Goal: Task Accomplishment & Management: Complete application form

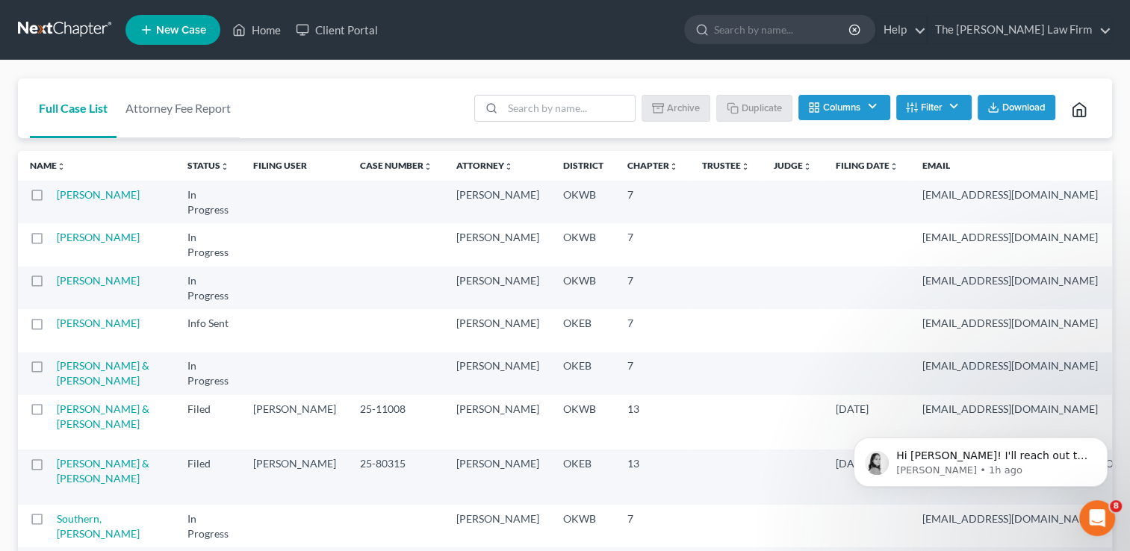
click at [61, 22] on link at bounding box center [66, 29] width 96 height 27
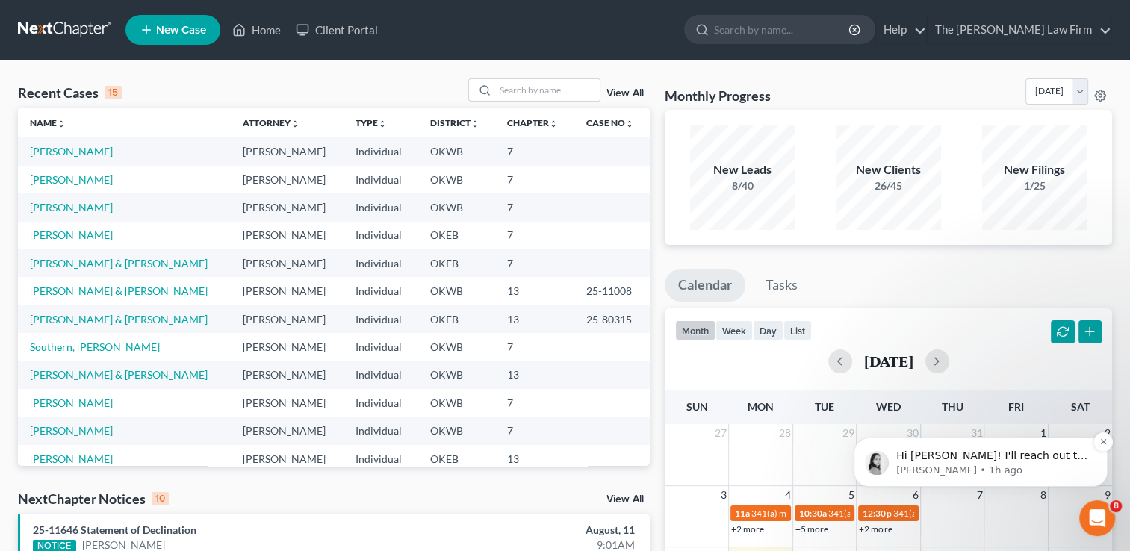
click at [1067, 464] on p "[PERSON_NAME] • 1h ago" at bounding box center [993, 470] width 193 height 13
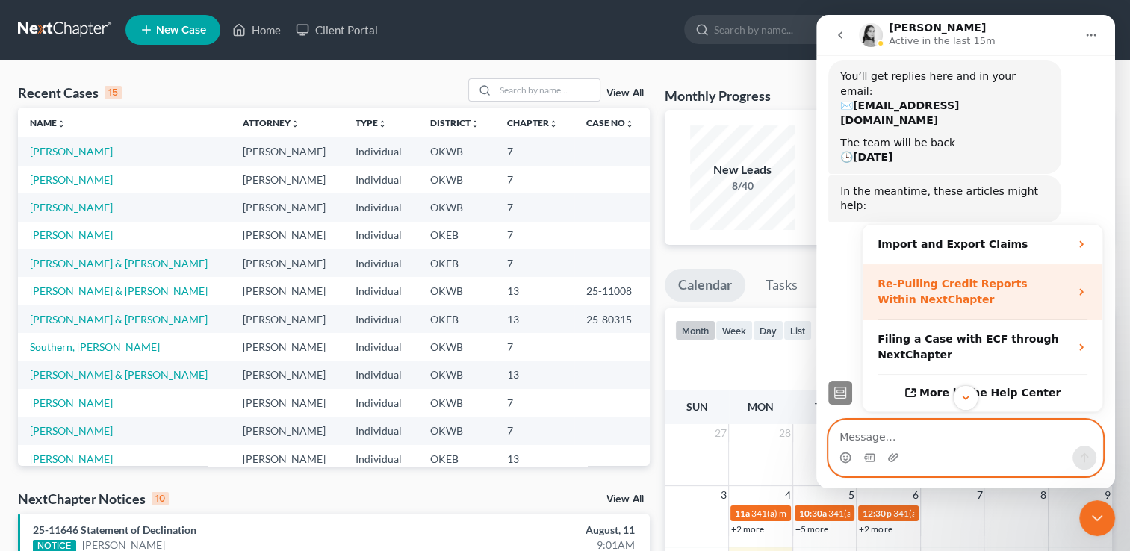
scroll to position [223, 0]
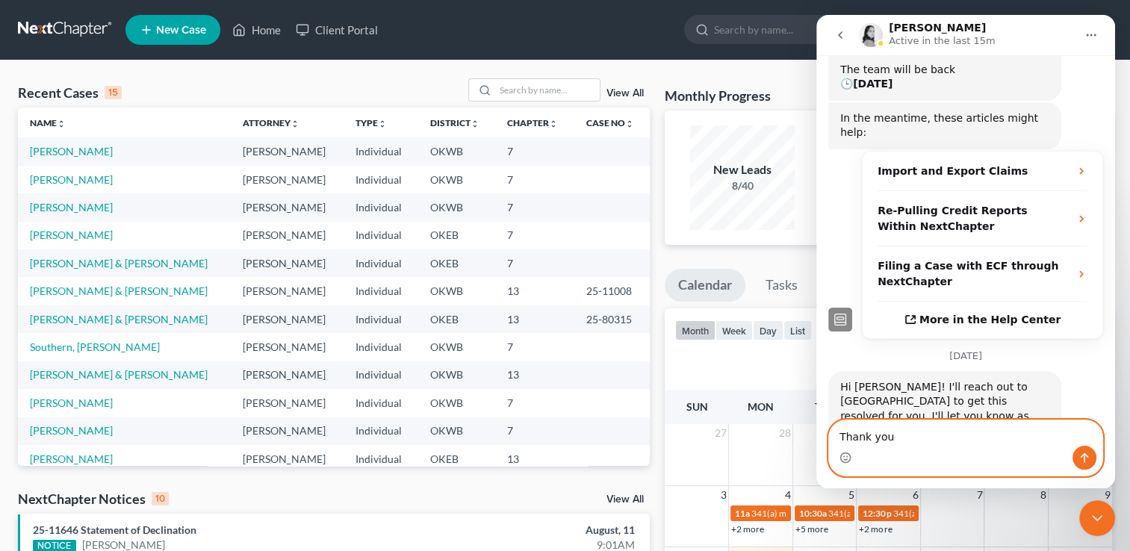
type textarea "Thank you"
click at [1087, 459] on icon "Send a message…" at bounding box center [1085, 458] width 12 height 12
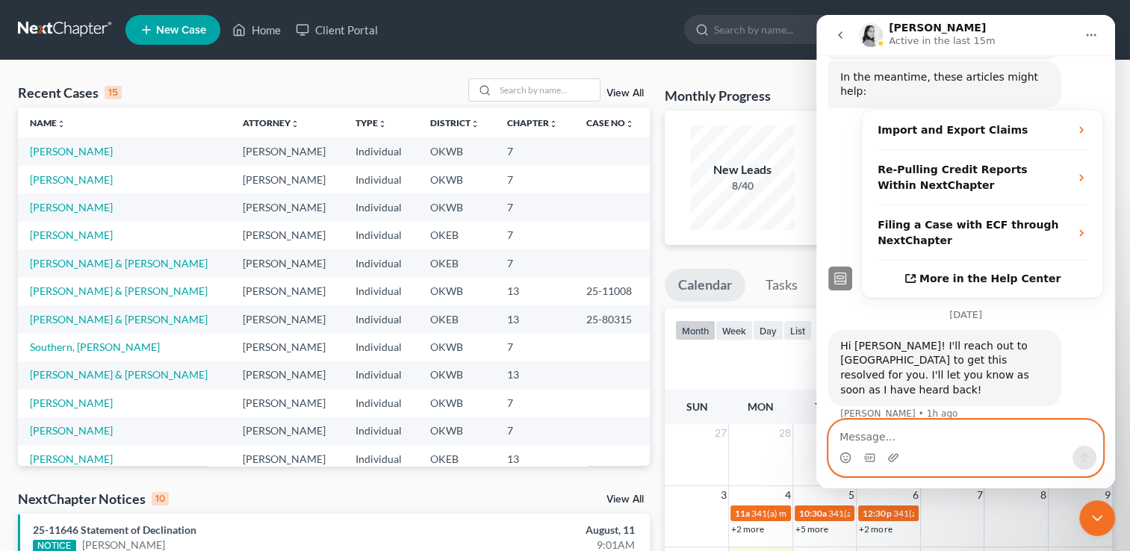
scroll to position [267, 0]
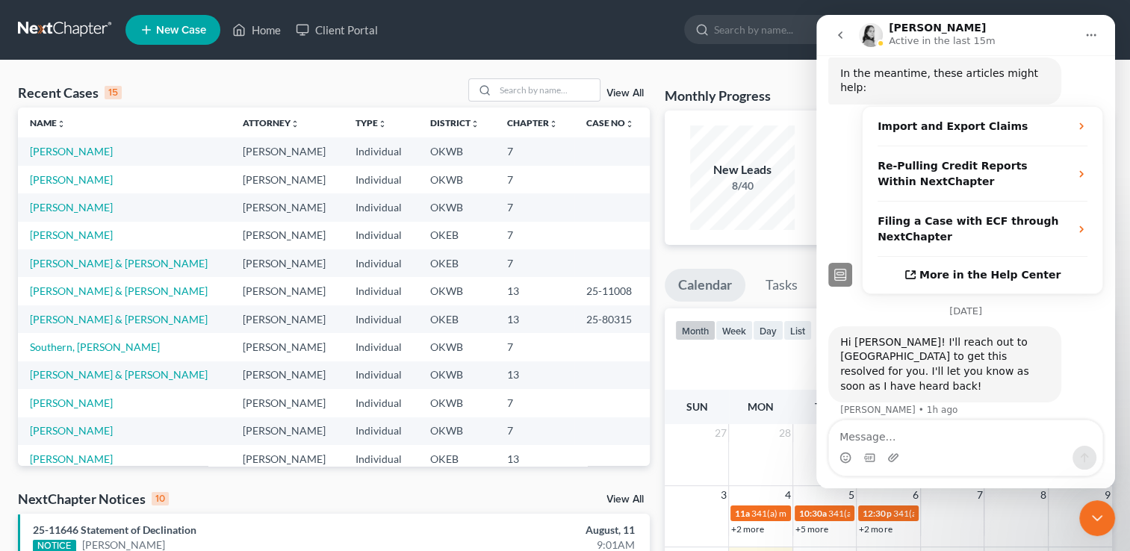
click at [1101, 514] on icon "Close Intercom Messenger" at bounding box center [1098, 519] width 18 height 18
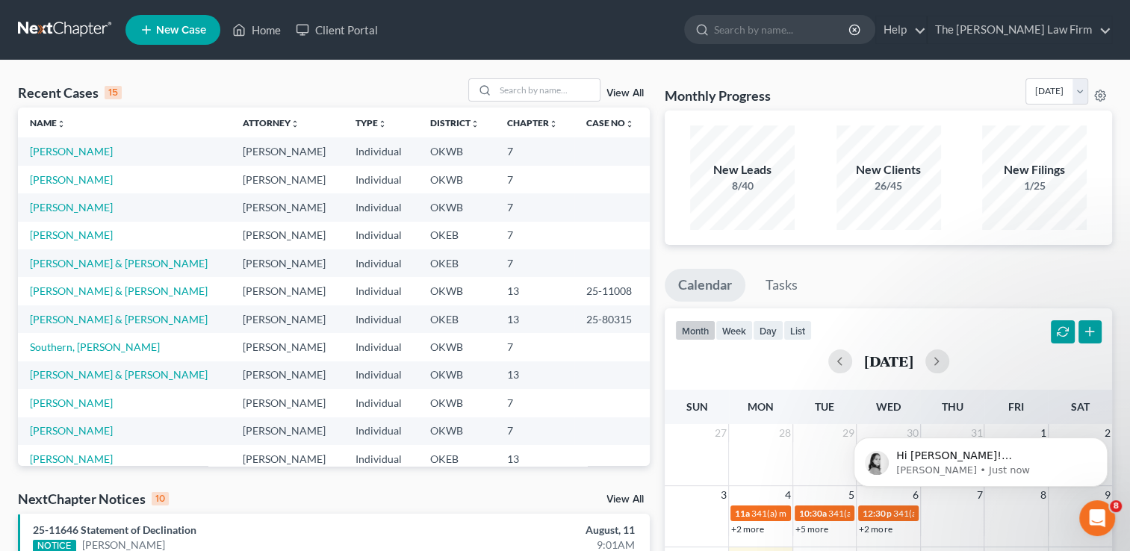
scroll to position [385, 0]
click at [1101, 517] on icon "Open Intercom Messenger" at bounding box center [1098, 519] width 25 height 25
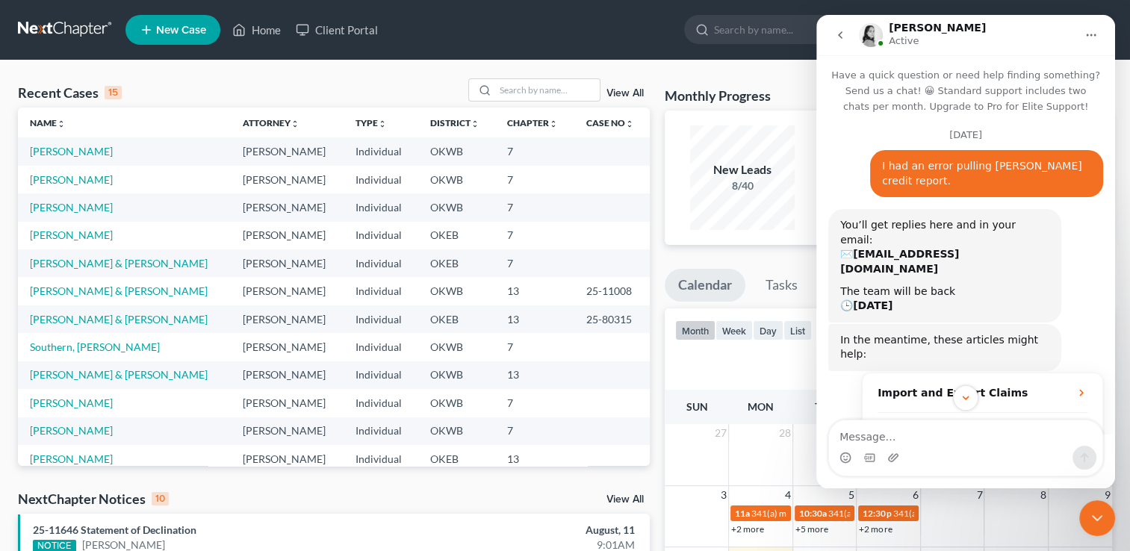
scroll to position [0, 0]
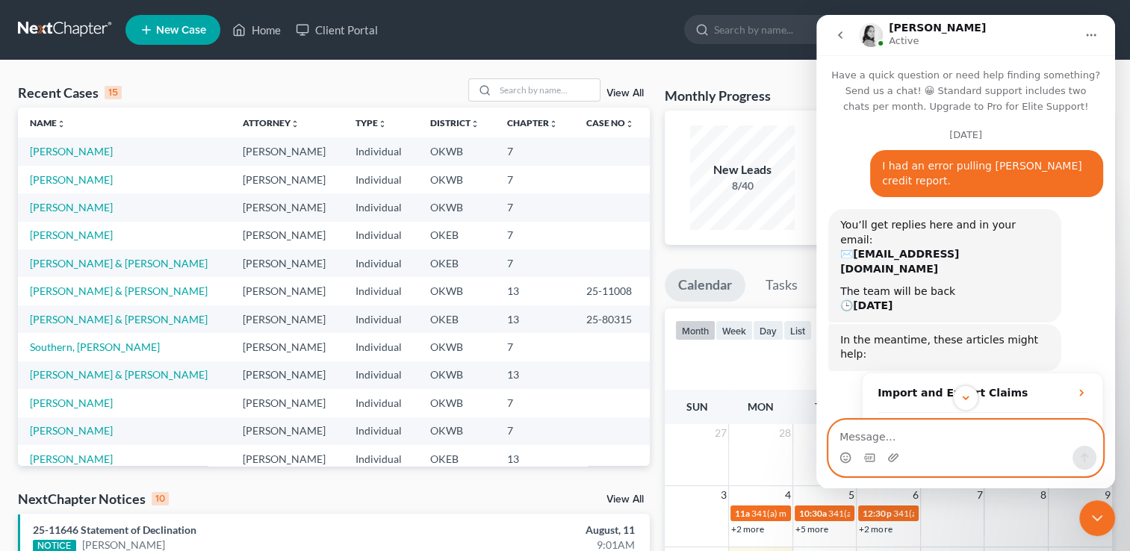
click at [901, 439] on textarea "Message…" at bounding box center [965, 433] width 273 height 25
type textarea "466-17-9724"
click at [1085, 459] on icon "Send a message…" at bounding box center [1085, 459] width 8 height 10
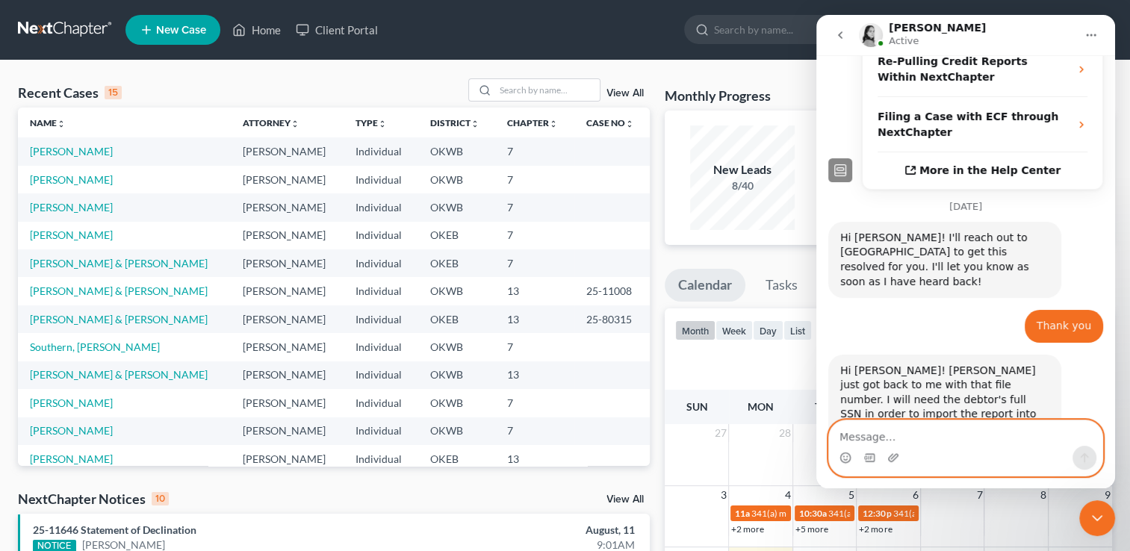
scroll to position [430, 0]
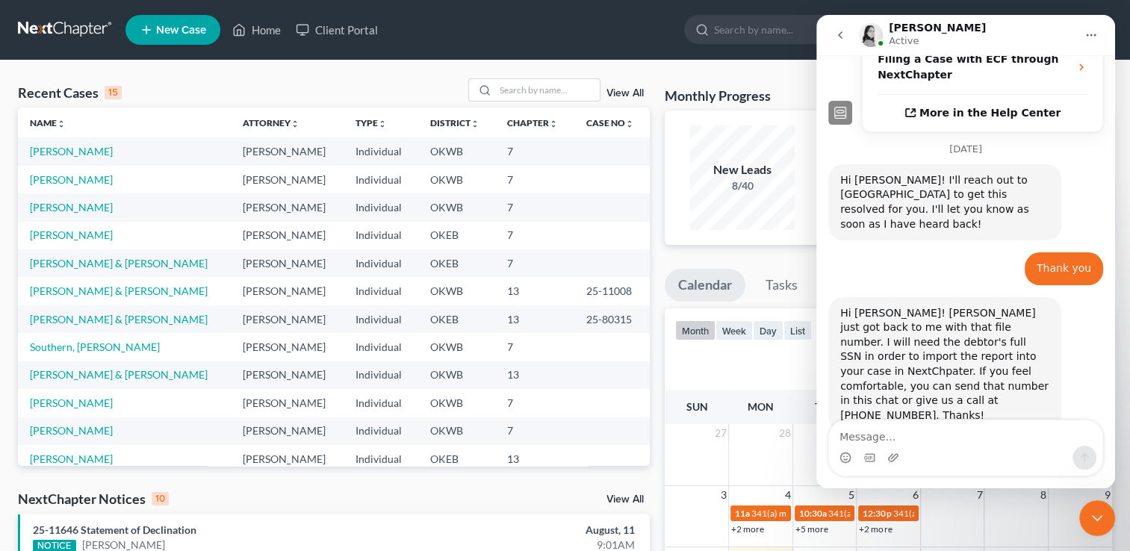
drag, startPoint x: 1095, startPoint y: 520, endPoint x: 1897, endPoint y: 773, distance: 841.4
click at [1095, 520] on icon "Close Intercom Messenger" at bounding box center [1098, 519] width 18 height 18
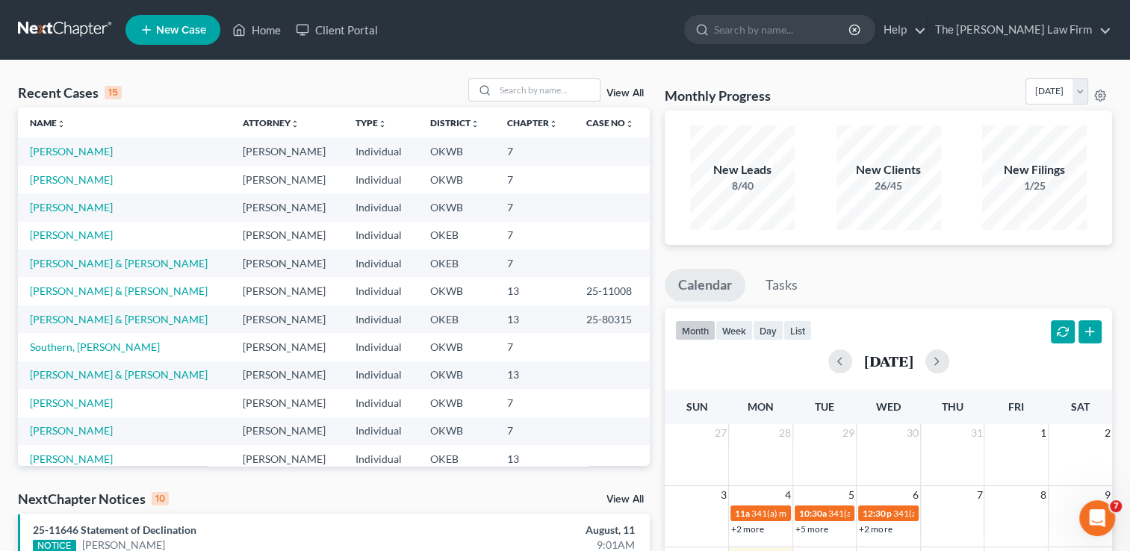
scroll to position [487, 0]
click at [529, 91] on input "search" at bounding box center [547, 90] width 105 height 22
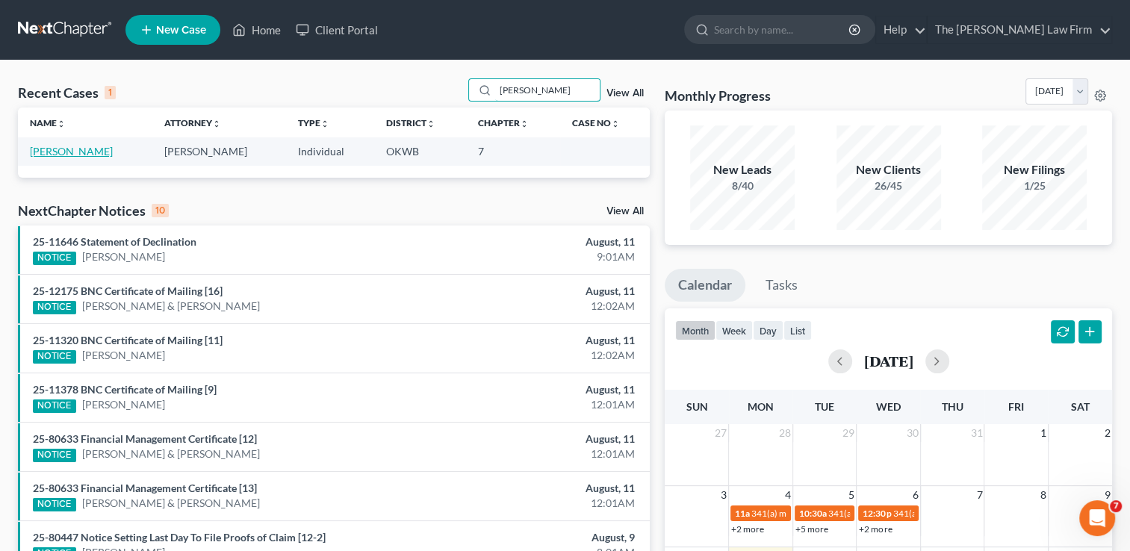
type input "barnes"
click at [68, 151] on link "Barnes, Cynthia" at bounding box center [71, 151] width 83 height 13
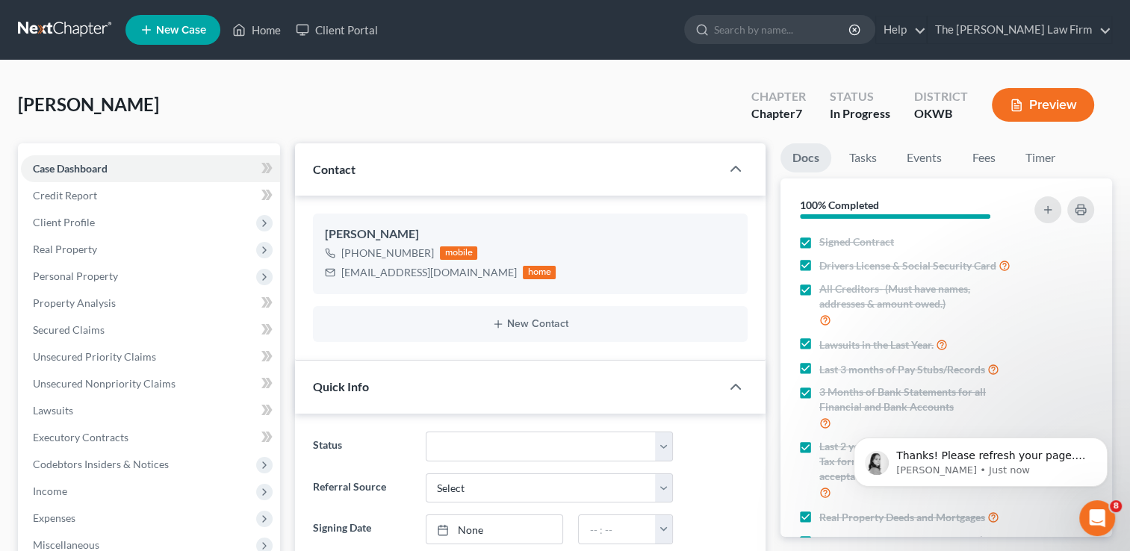
scroll to position [503, 0]
click at [1004, 455] on p "Thanks! Please refresh your page. You should now see that report in your case. …" at bounding box center [993, 456] width 193 height 15
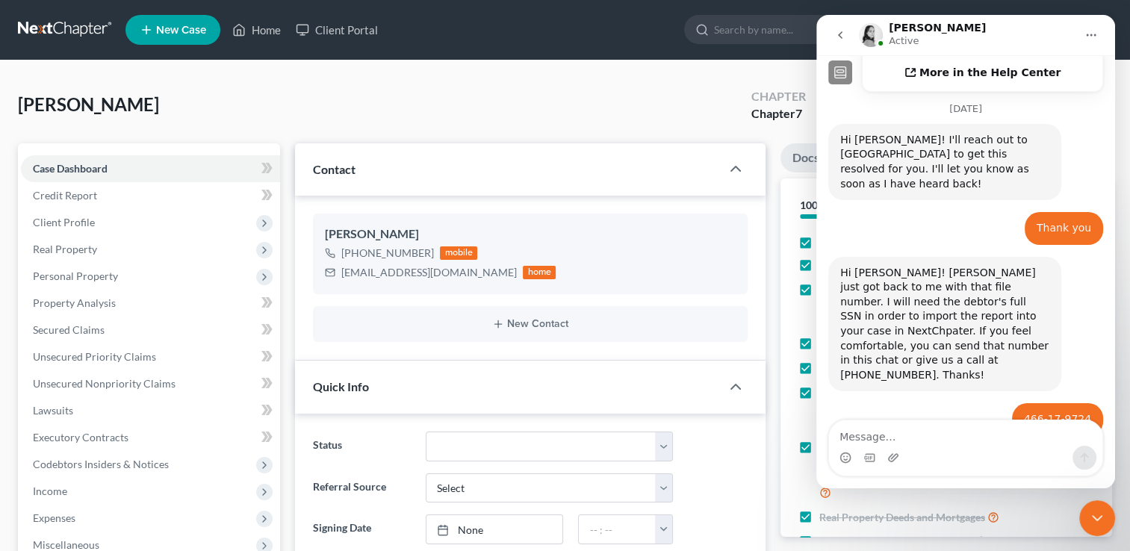
scroll to position [528, 0]
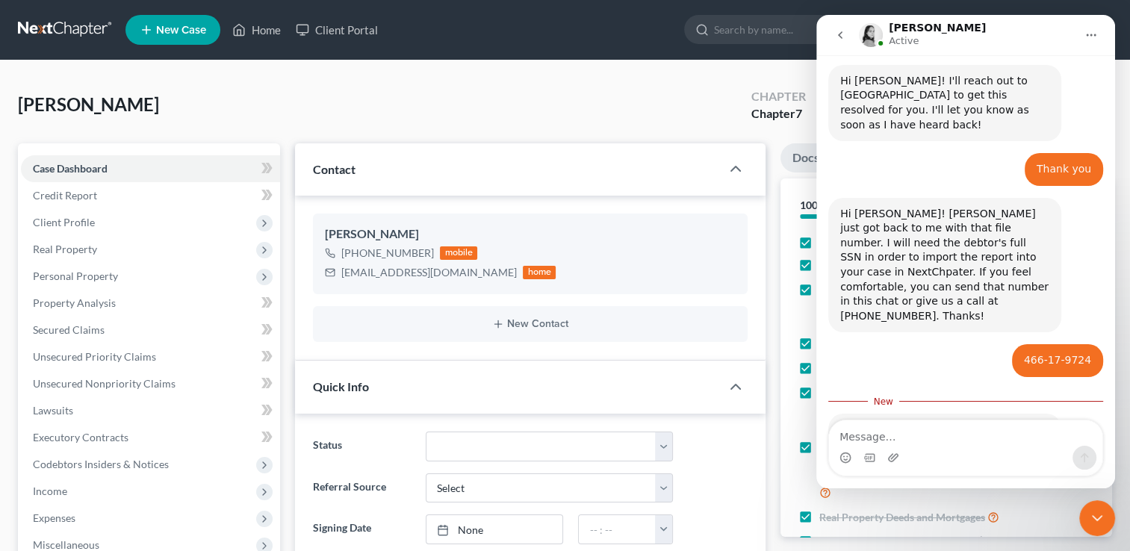
click at [53, 25] on link at bounding box center [66, 29] width 96 height 27
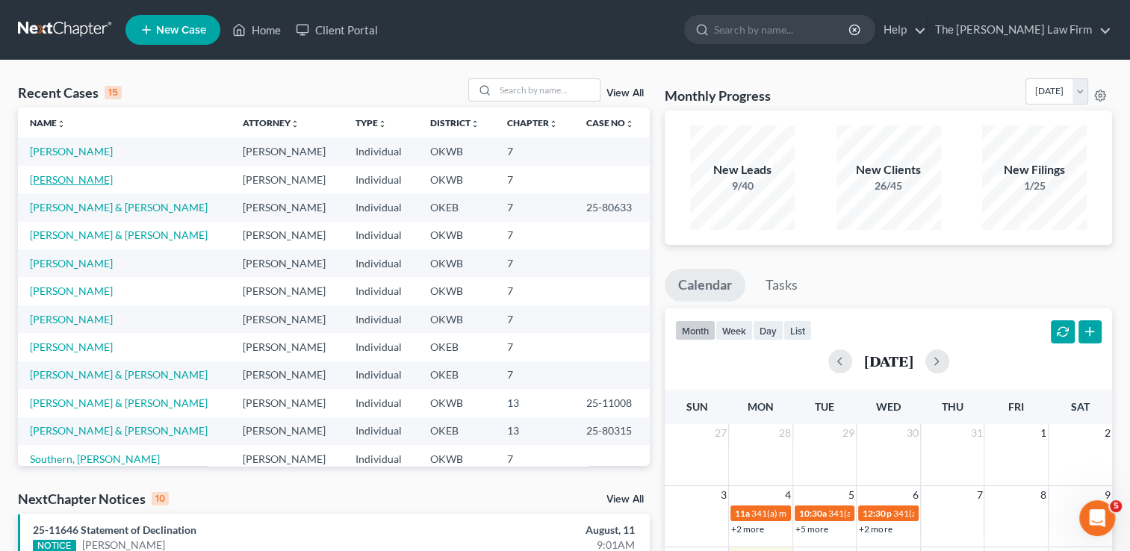
click at [47, 175] on link "[PERSON_NAME]" at bounding box center [71, 179] width 83 height 13
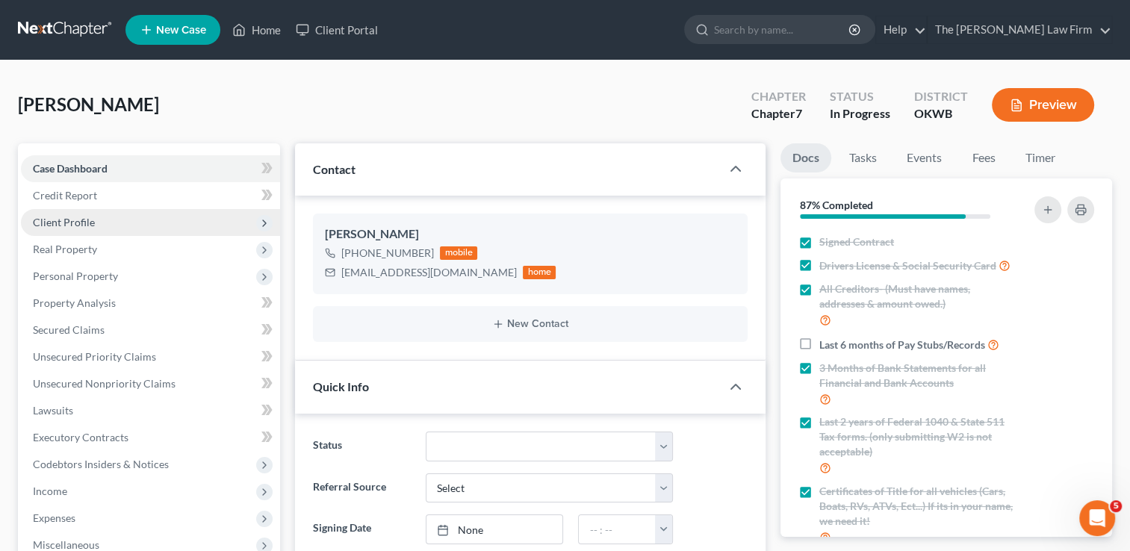
scroll to position [84, 0]
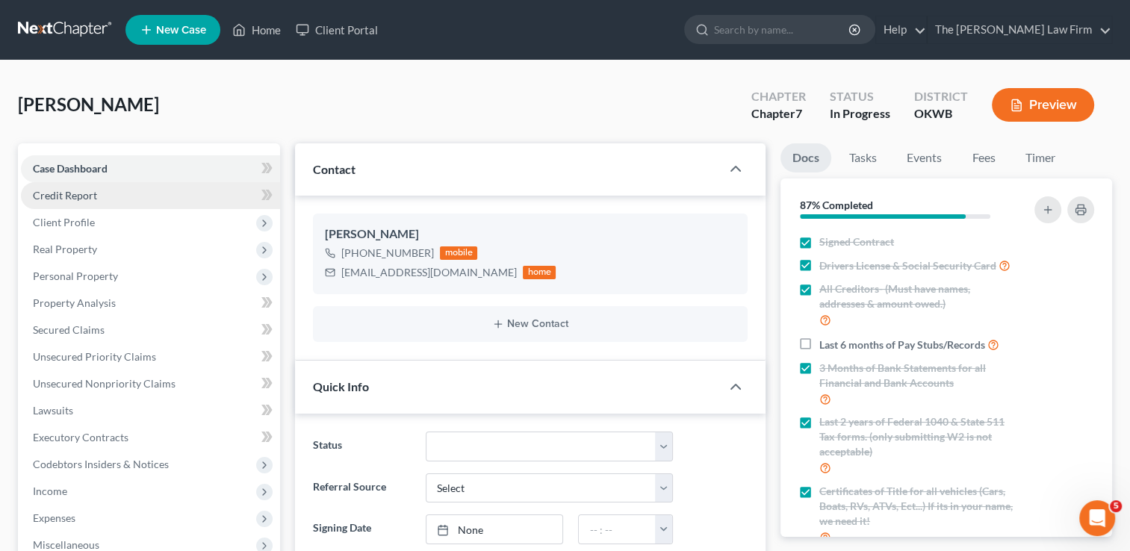
click at [94, 194] on span "Credit Report" at bounding box center [65, 195] width 64 height 13
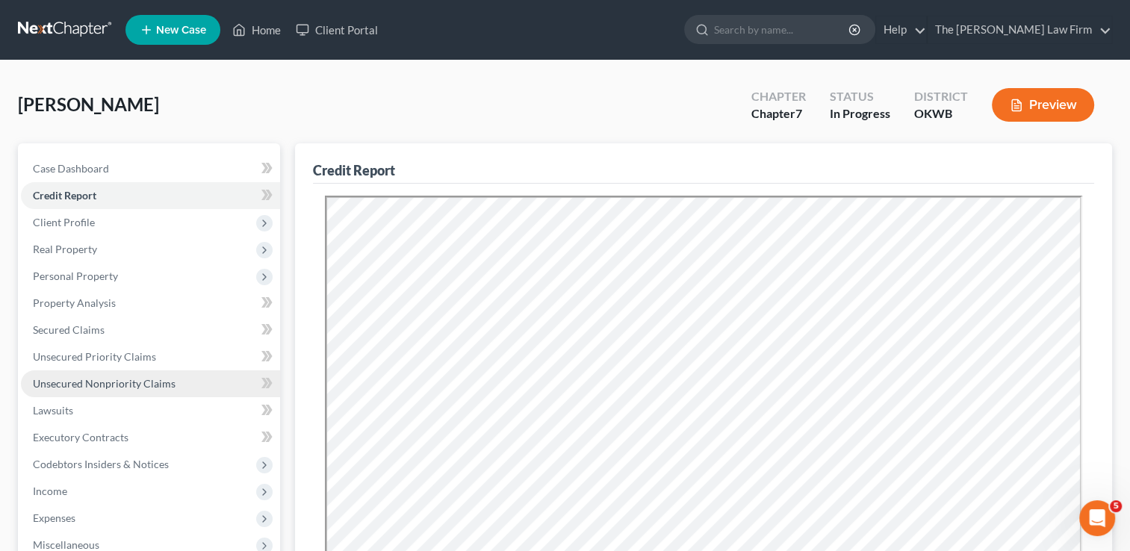
click at [89, 380] on span "Unsecured Nonpriority Claims" at bounding box center [104, 383] width 143 height 13
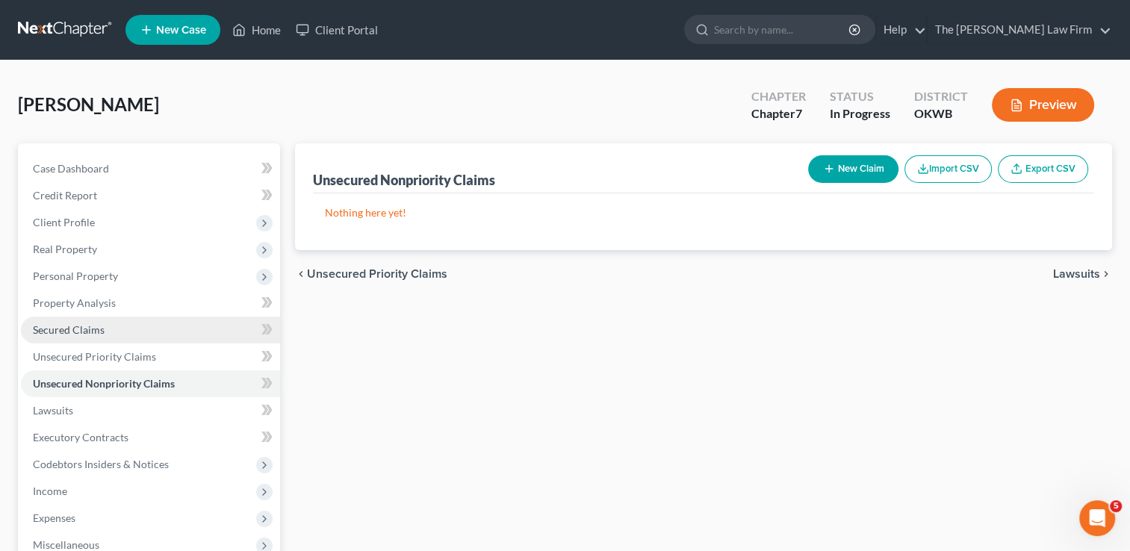
click at [87, 328] on span "Secured Claims" at bounding box center [69, 330] width 72 height 13
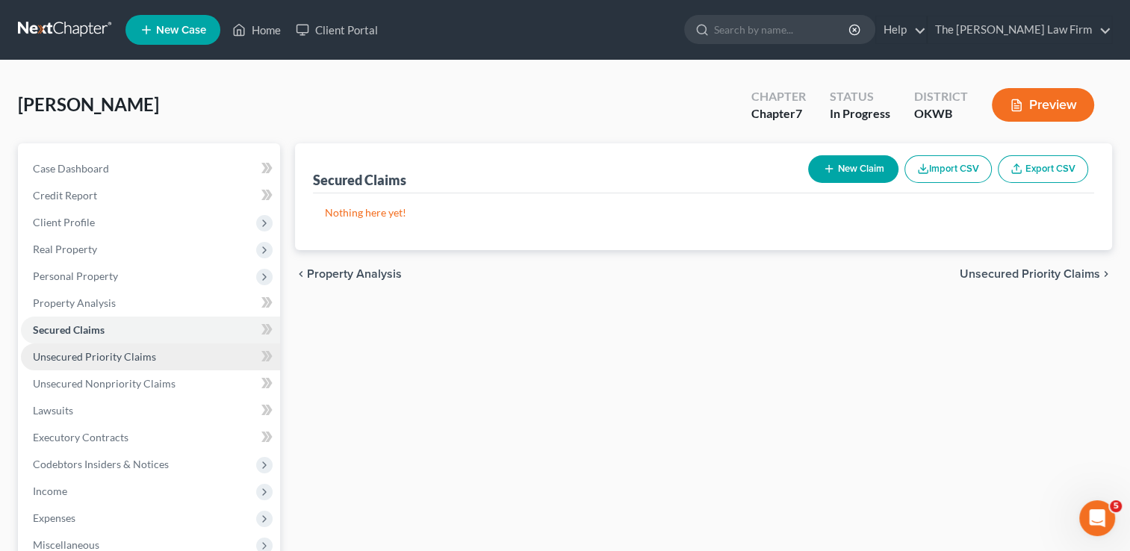
click at [114, 362] on span "Unsecured Priority Claims" at bounding box center [94, 356] width 123 height 13
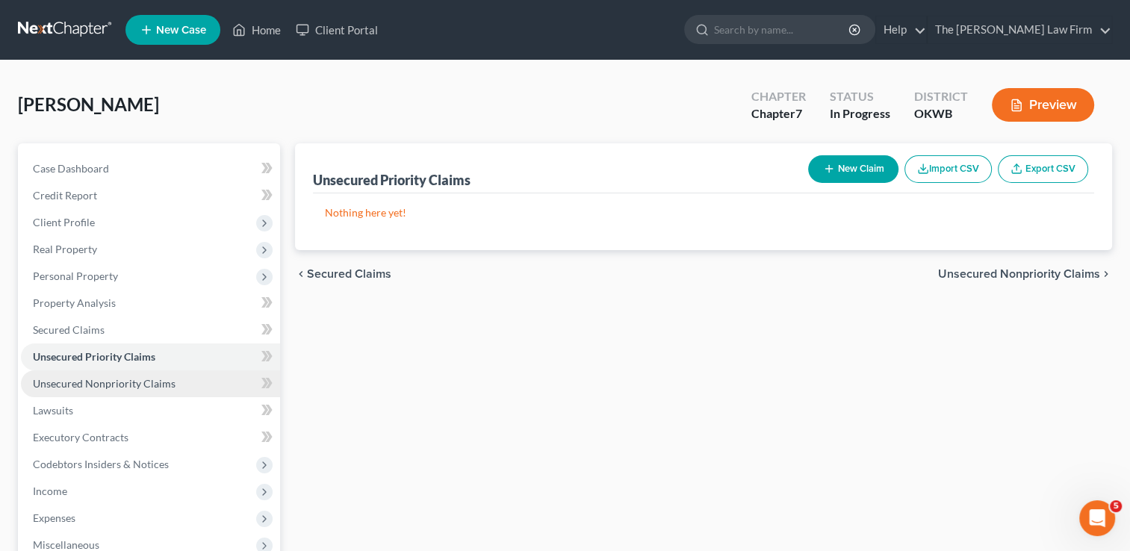
click at [114, 380] on span "Unsecured Nonpriority Claims" at bounding box center [104, 383] width 143 height 13
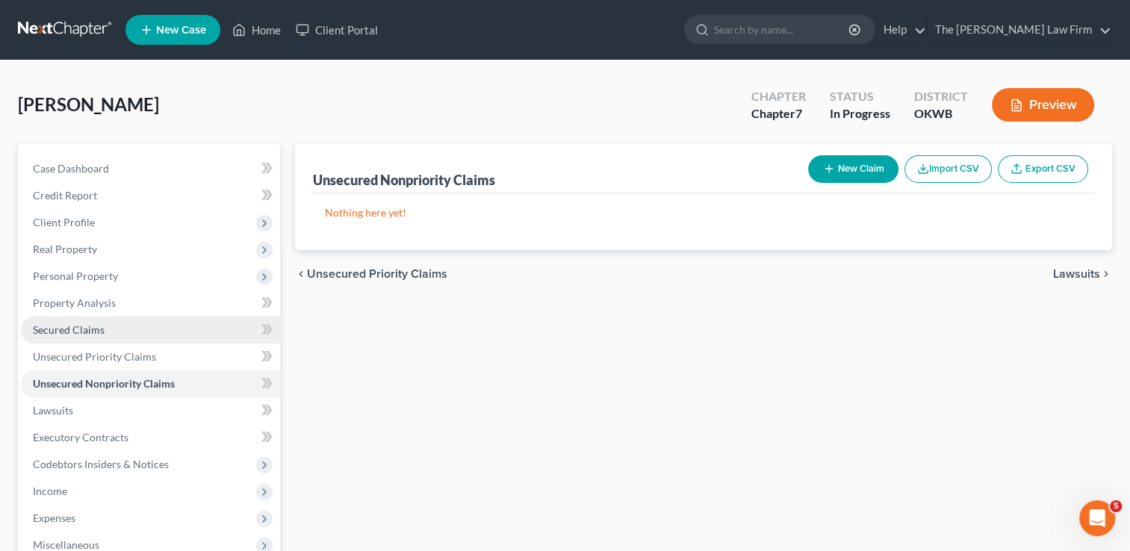
click at [93, 330] on span "Secured Claims" at bounding box center [69, 330] width 72 height 13
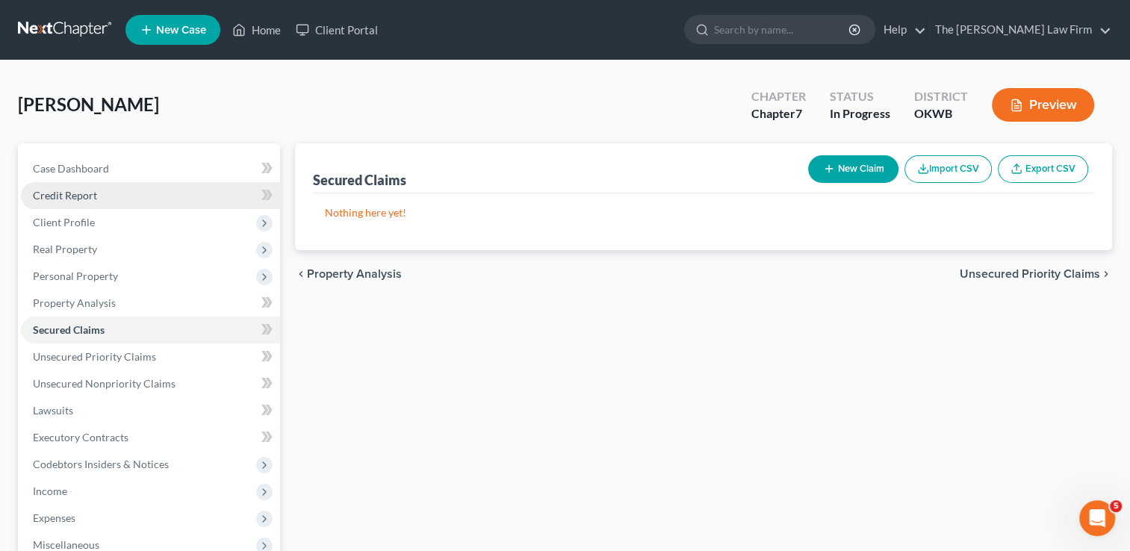
click at [77, 195] on span "Credit Report" at bounding box center [65, 195] width 64 height 13
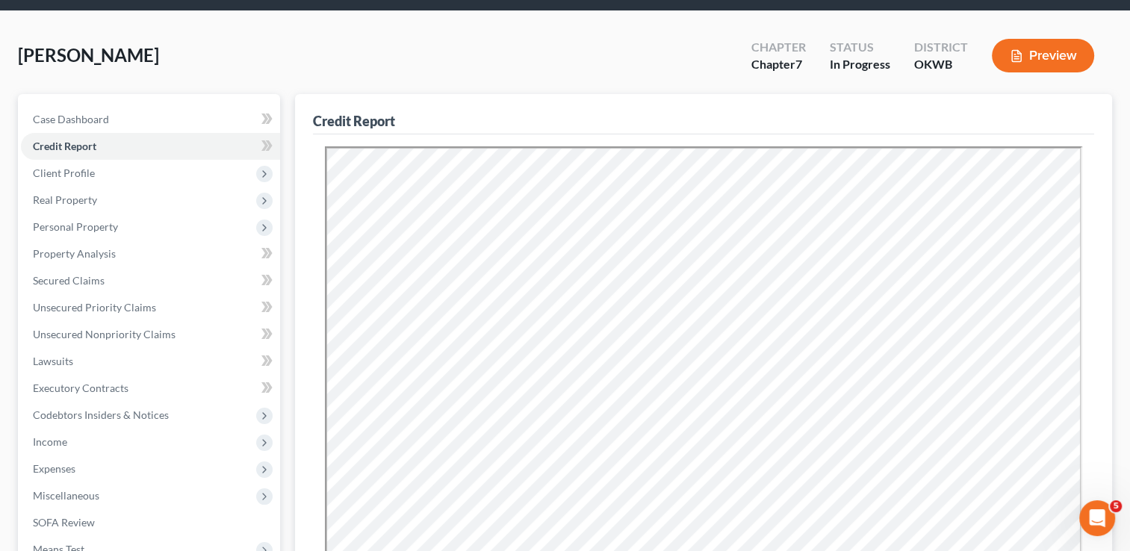
scroll to position [149, 0]
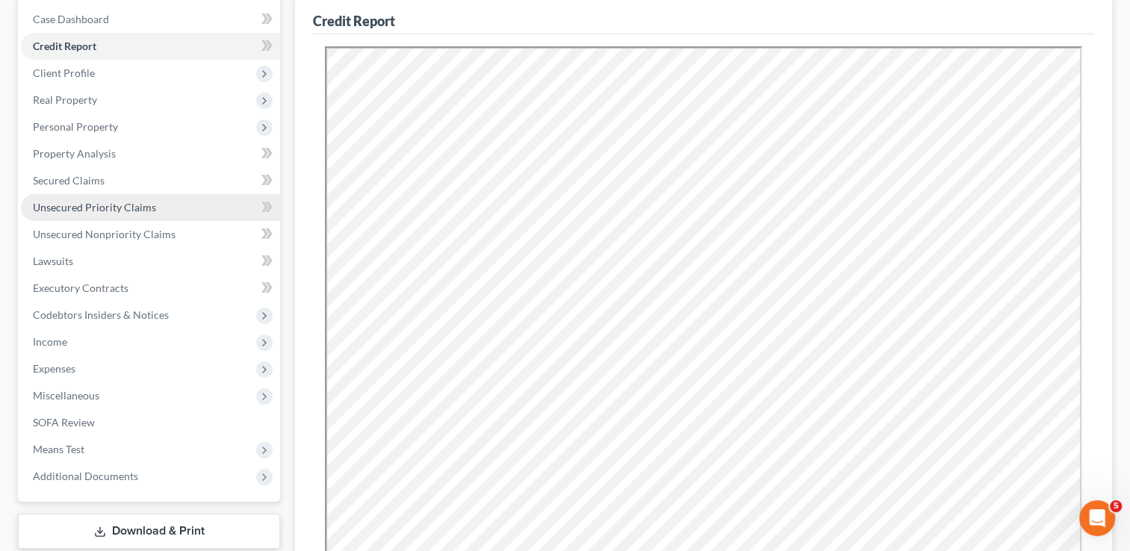
click at [126, 207] on span "Unsecured Priority Claims" at bounding box center [94, 207] width 123 height 13
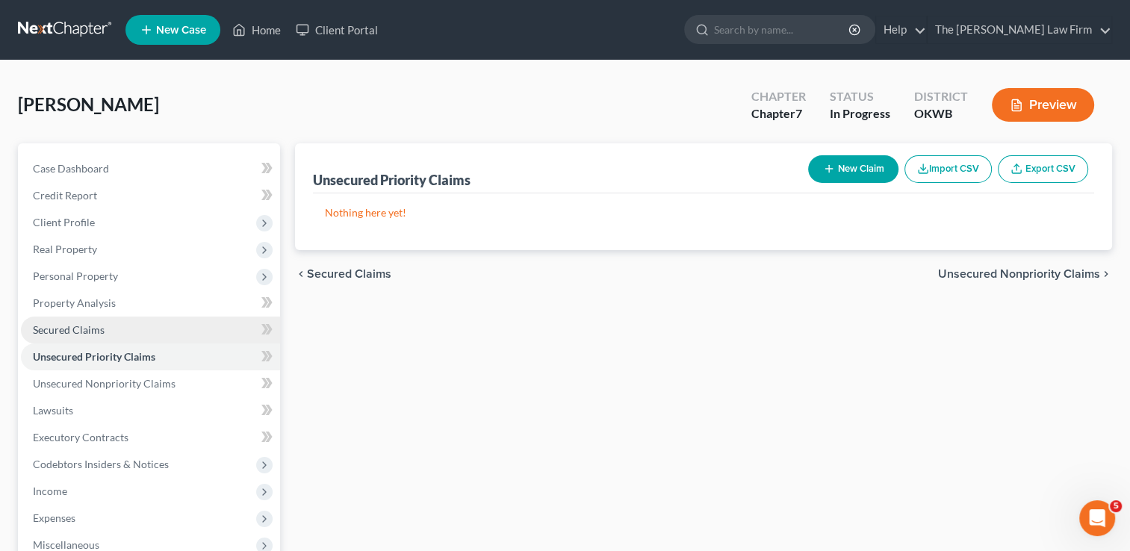
click at [80, 334] on span "Secured Claims" at bounding box center [69, 330] width 72 height 13
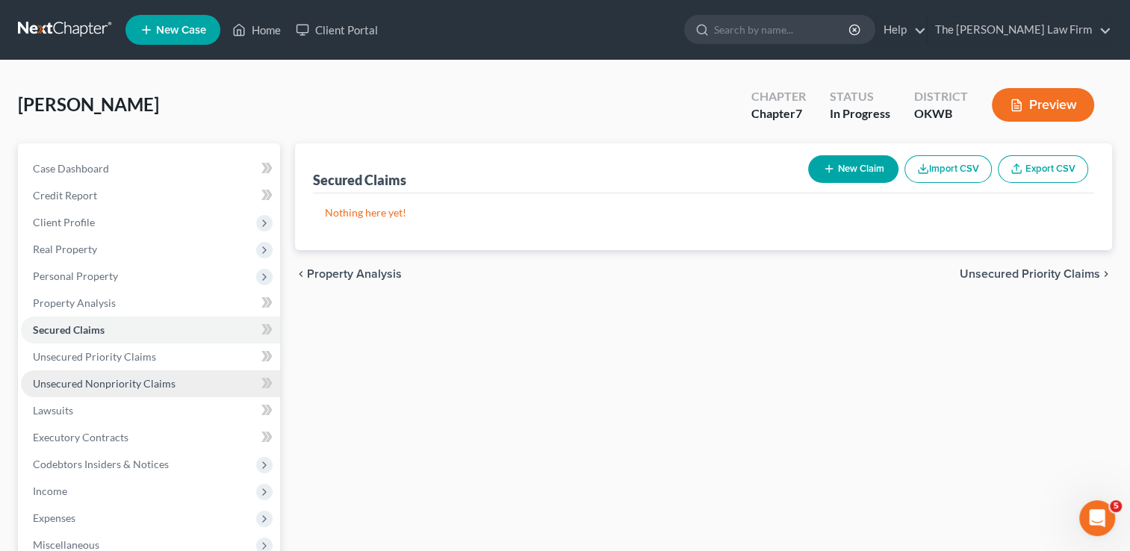
click at [134, 381] on span "Unsecured Nonpriority Claims" at bounding box center [104, 383] width 143 height 13
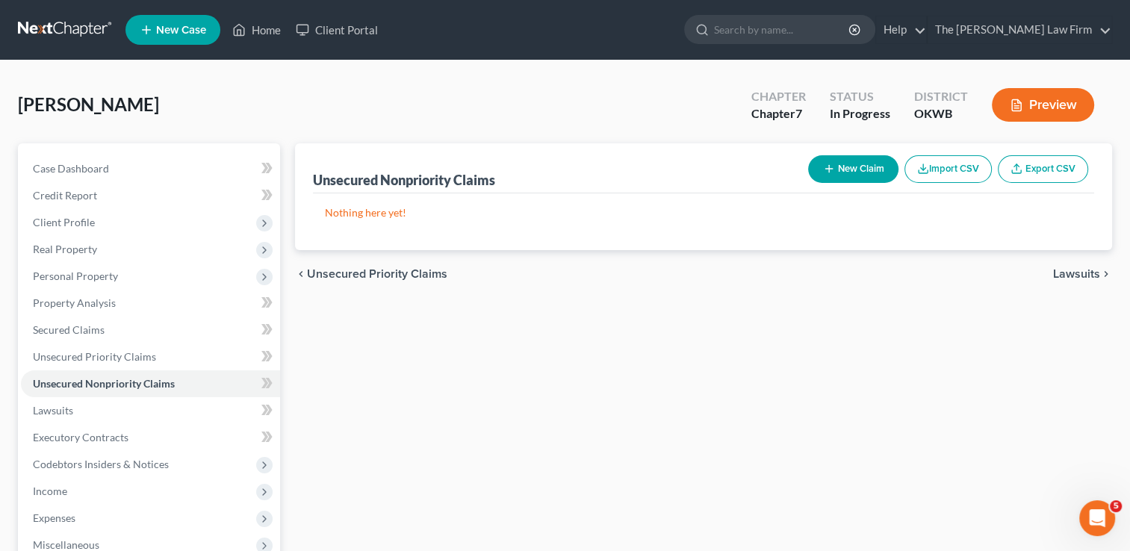
click at [1091, 521] on icon "Open Intercom Messenger" at bounding box center [1098, 519] width 25 height 25
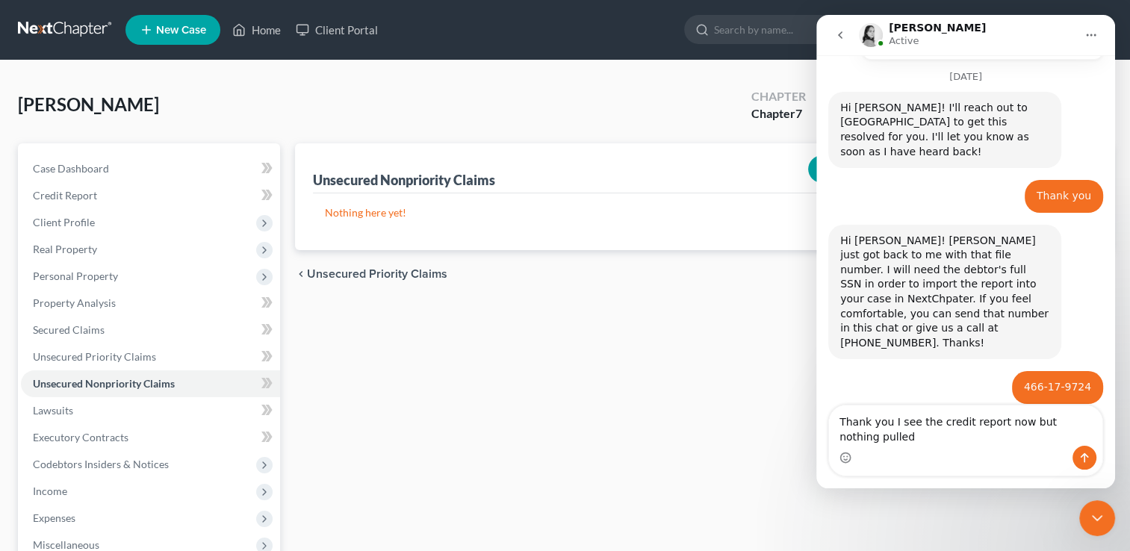
scroll to position [519, 0]
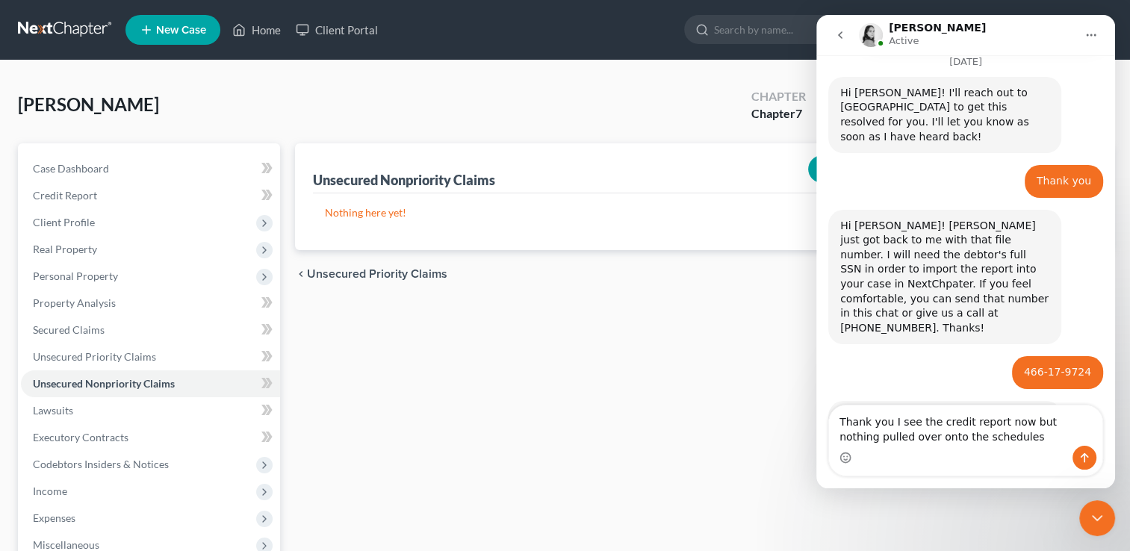
type textarea "Thank you I see the credit report now but nothing pulled over onto the schedules"
click at [1089, 464] on icon "Send a message…" at bounding box center [1085, 458] width 12 height 12
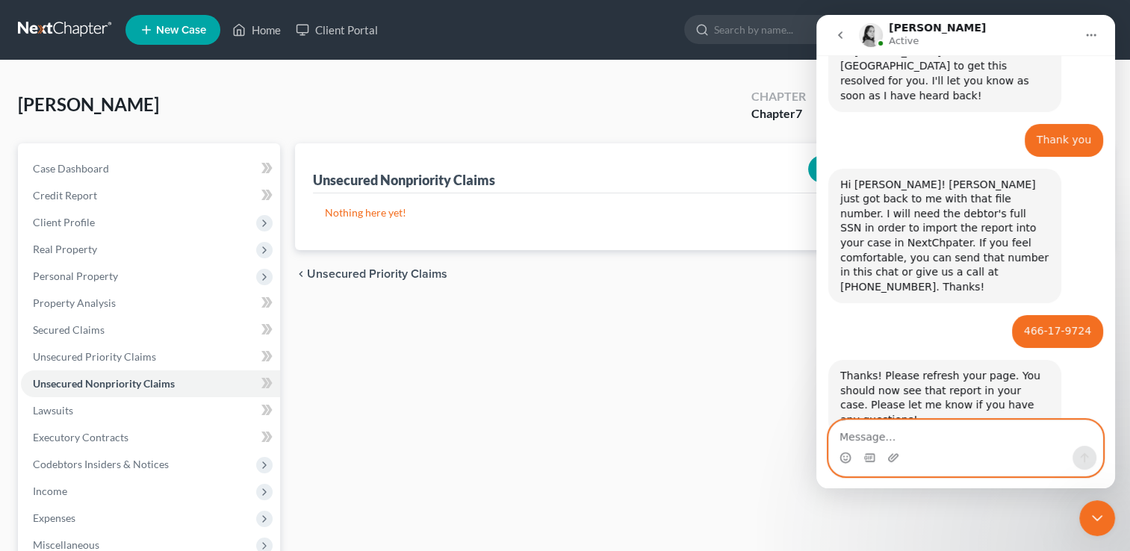
scroll to position [563, 0]
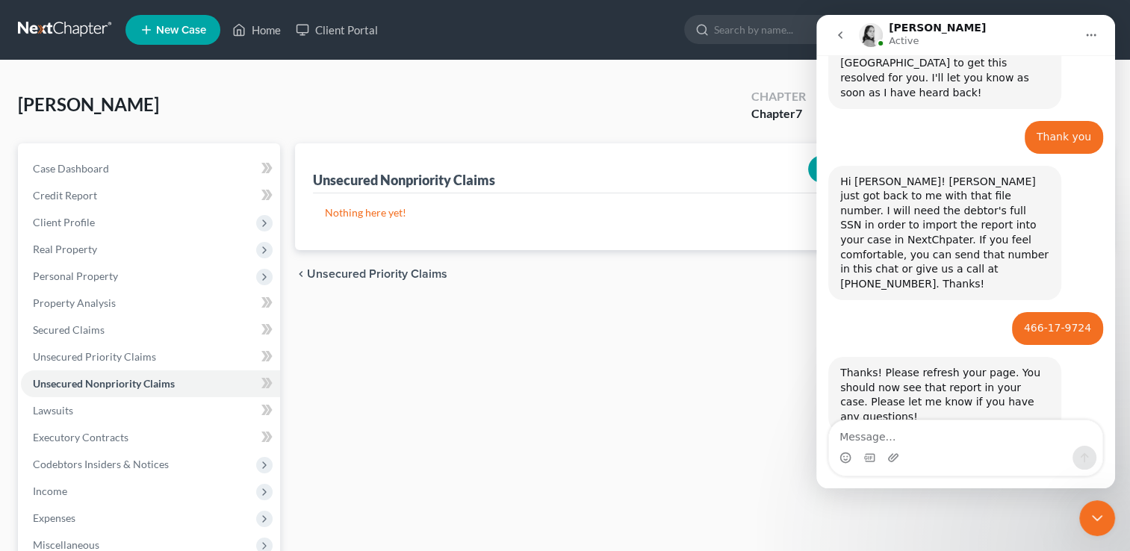
click at [646, 115] on div "Whalen, Patty Upgraded Chapter Chapter 7 Status In Progress District OKWB Previ…" at bounding box center [565, 110] width 1095 height 65
click at [62, 328] on span "Secured Claims" at bounding box center [69, 330] width 72 height 13
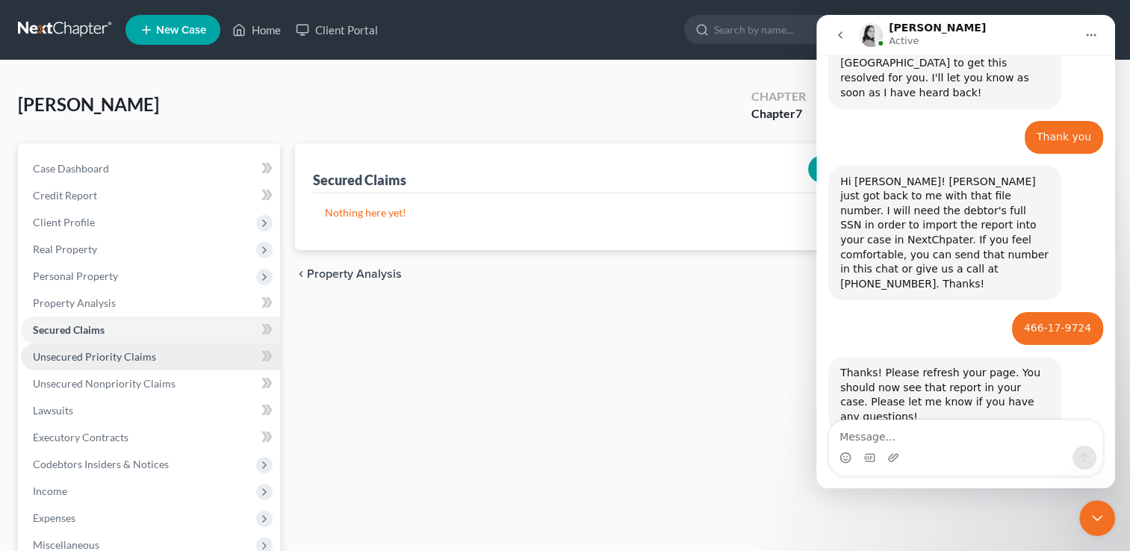
click at [87, 356] on span "Unsecured Priority Claims" at bounding box center [94, 356] width 123 height 13
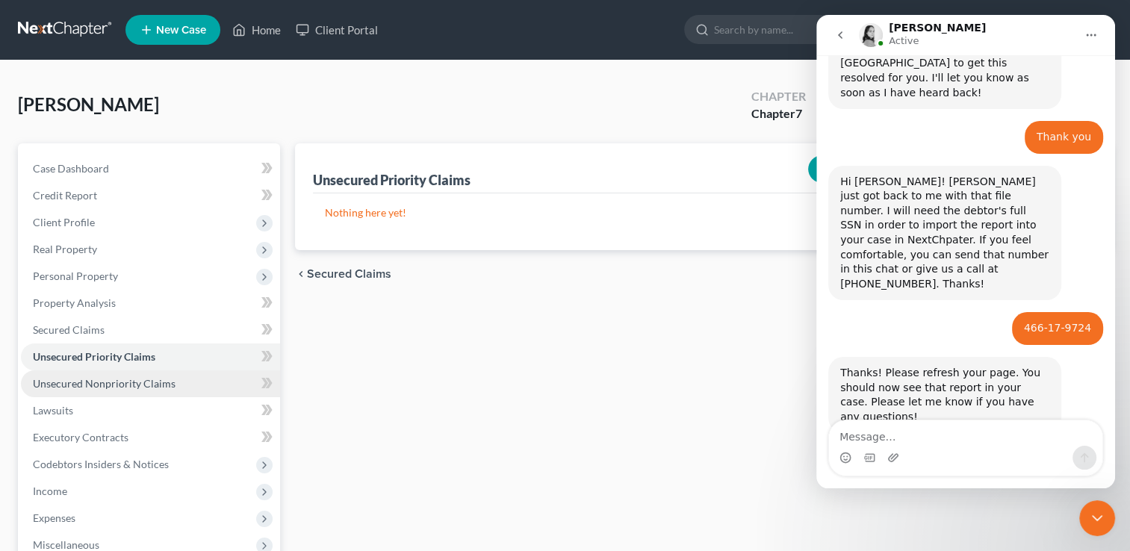
click at [87, 377] on span "Unsecured Nonpriority Claims" at bounding box center [104, 383] width 143 height 13
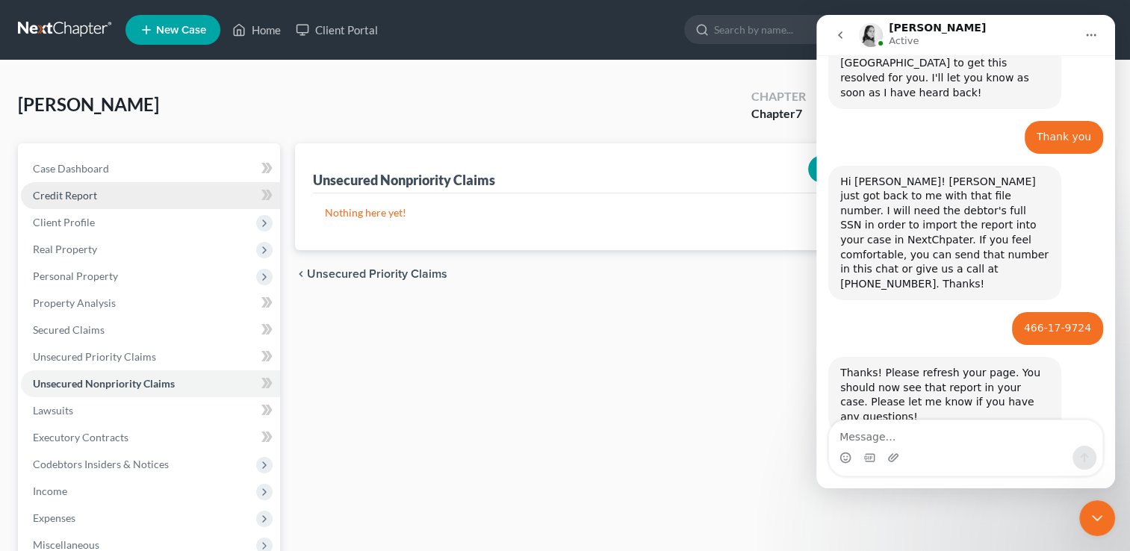
click at [67, 199] on span "Credit Report" at bounding box center [65, 195] width 64 height 13
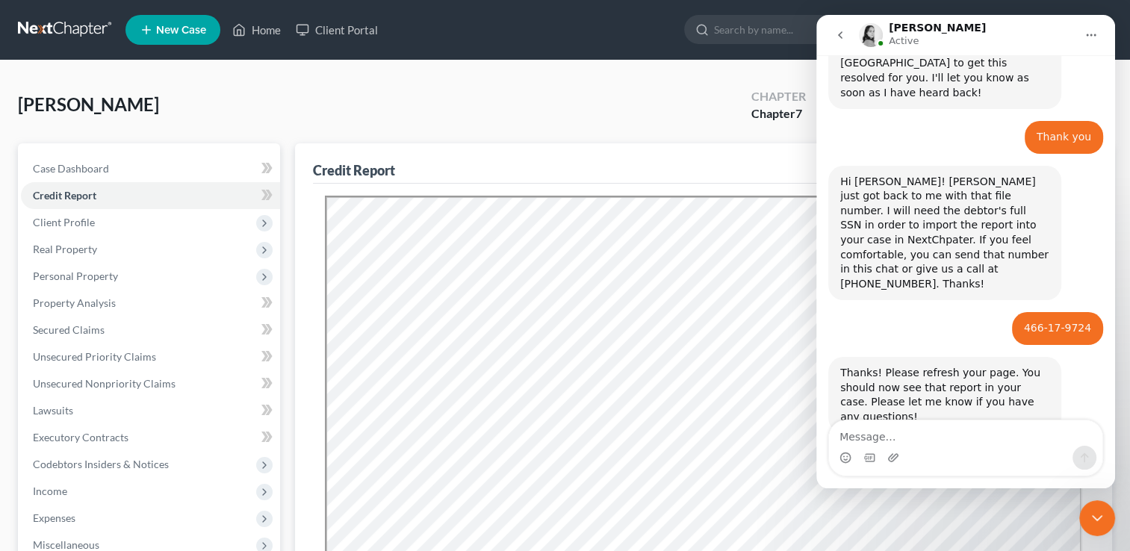
click at [1092, 516] on icon "Close Intercom Messenger" at bounding box center [1097, 519] width 10 height 6
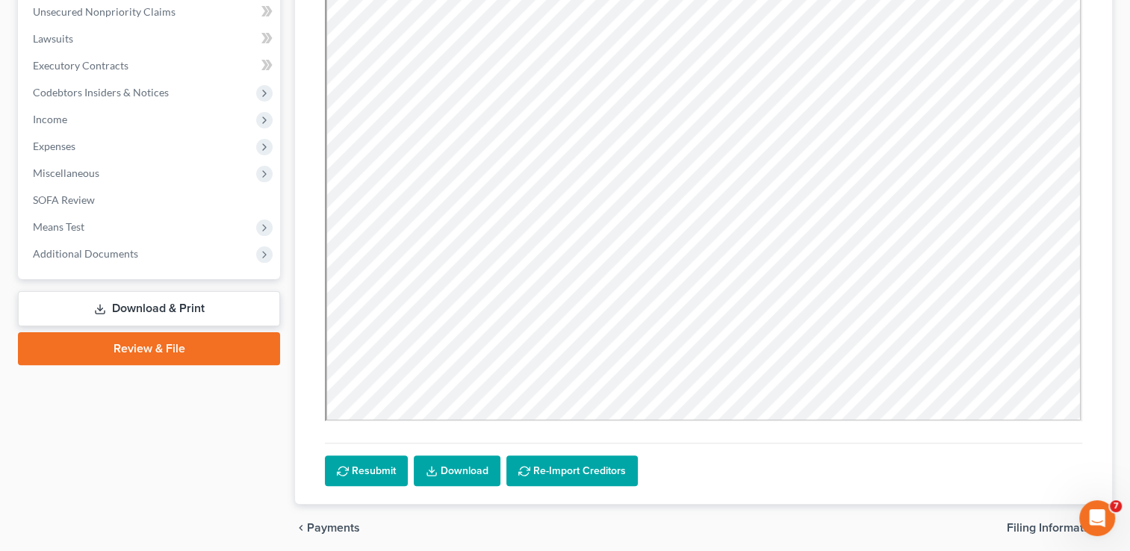
scroll to position [374, 0]
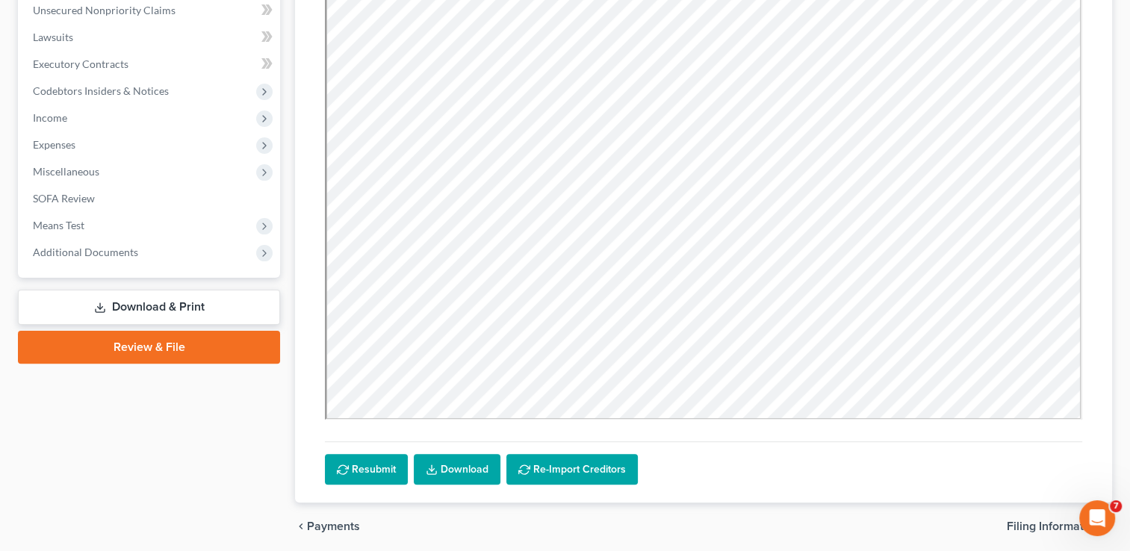
click at [1099, 513] on icon "Open Intercom Messenger" at bounding box center [1098, 519] width 25 height 25
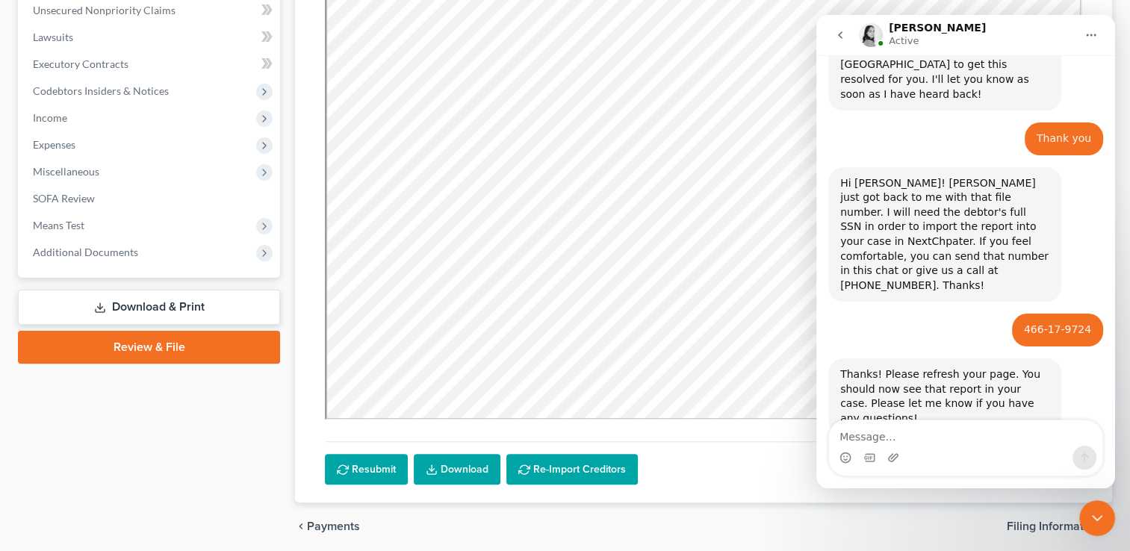
scroll to position [563, 0]
click at [896, 440] on textarea "Can I just re import creditors" at bounding box center [965, 433] width 273 height 25
type textarea "Can I just re-import creditors"
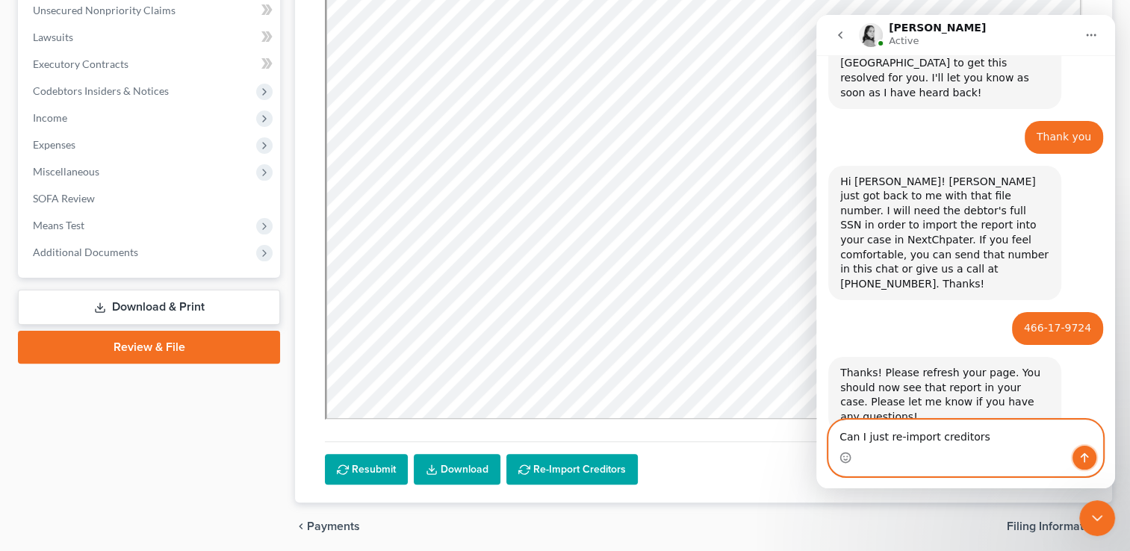
click at [1086, 461] on icon "Send a message…" at bounding box center [1085, 458] width 12 height 12
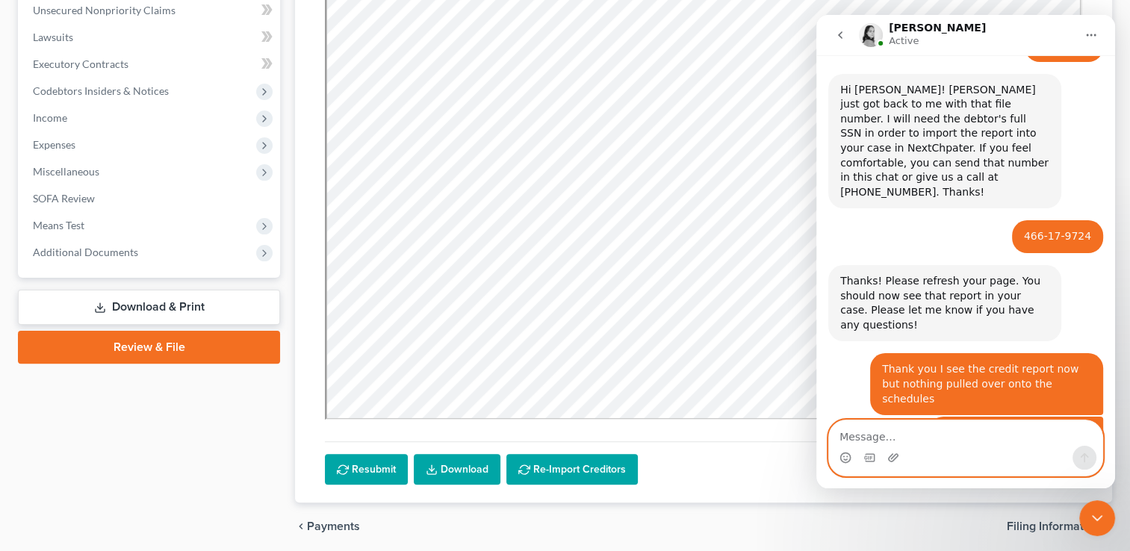
scroll to position [656, 0]
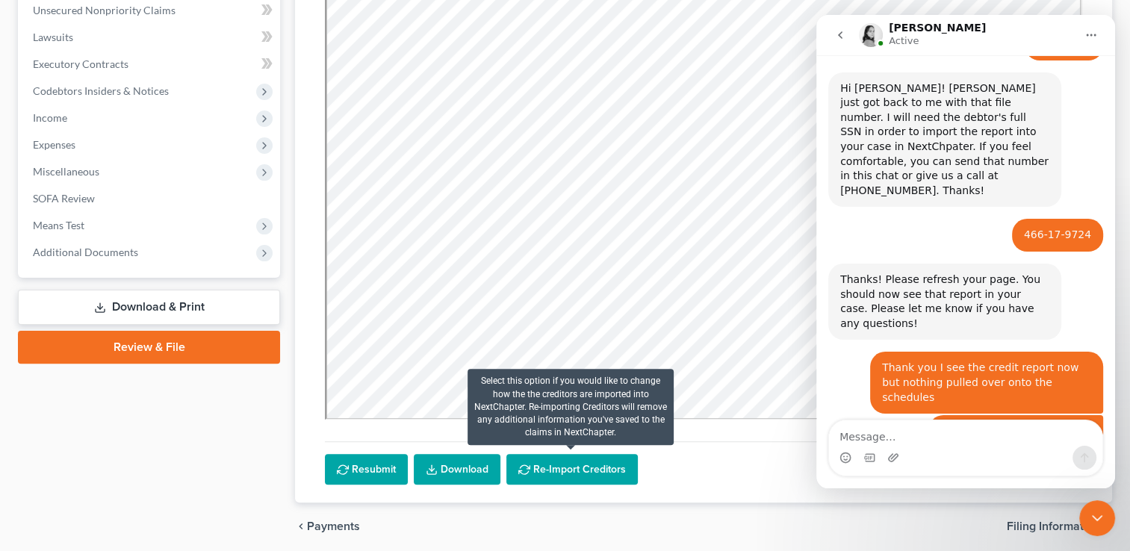
click at [557, 471] on button "Re-Import Creditors" at bounding box center [572, 469] width 131 height 31
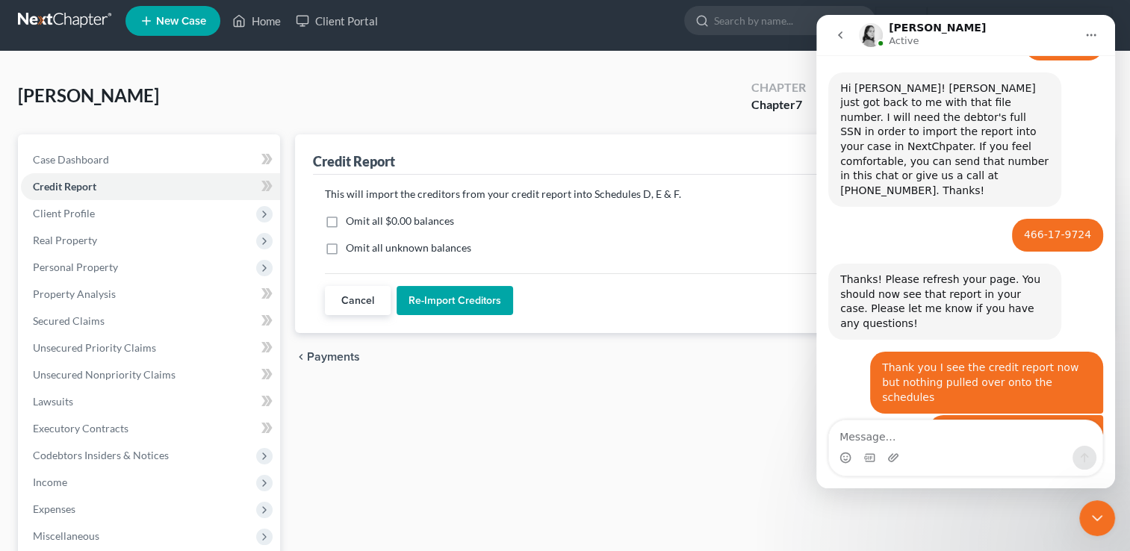
scroll to position [0, 0]
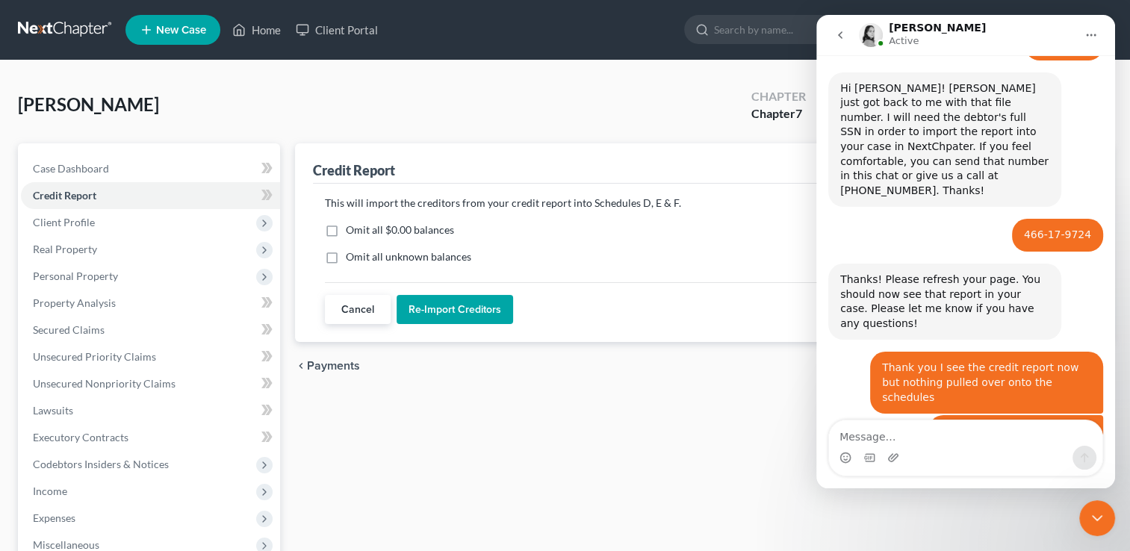
click at [346, 229] on label "Omit all $0.00 balances" at bounding box center [400, 230] width 108 height 15
click at [352, 229] on input "Omit all $0.00 balances" at bounding box center [357, 228] width 10 height 10
checkbox input "true"
click at [473, 306] on button "Re-Import Creditors" at bounding box center [455, 310] width 117 height 30
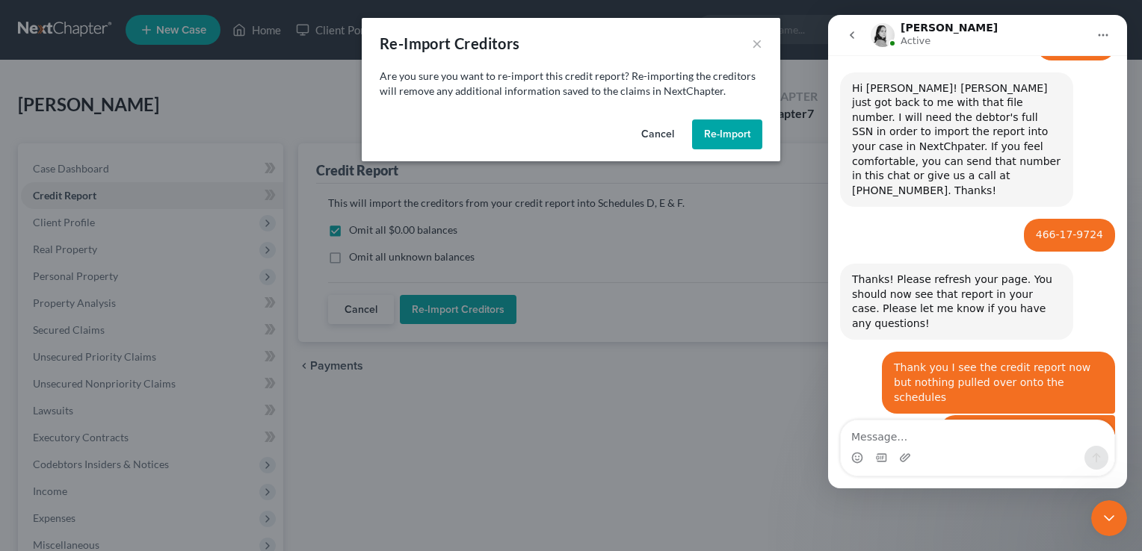
click at [730, 128] on button "Re-Import" at bounding box center [727, 135] width 70 height 30
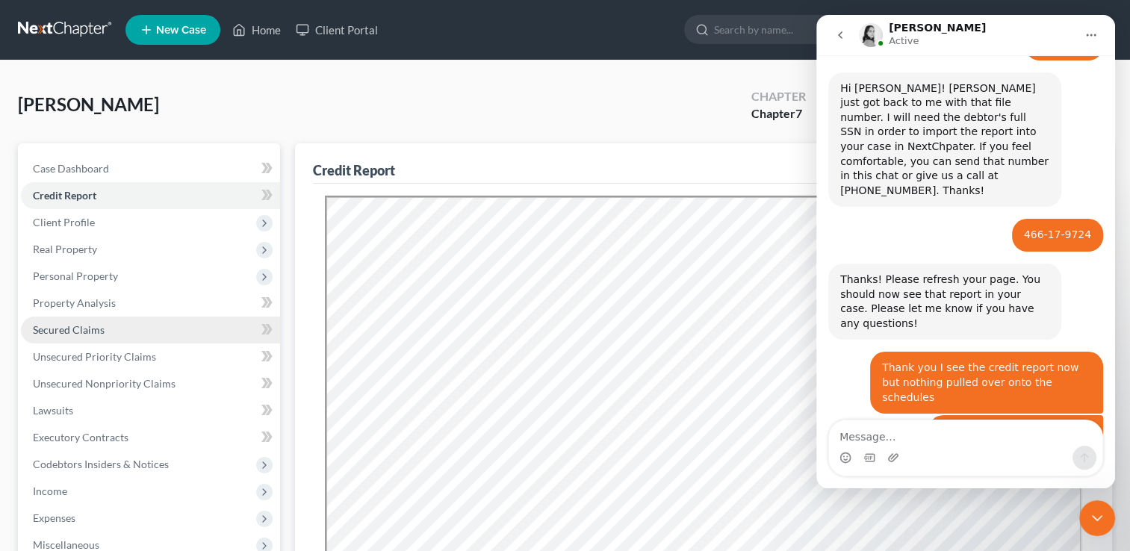
click at [81, 331] on span "Secured Claims" at bounding box center [69, 330] width 72 height 13
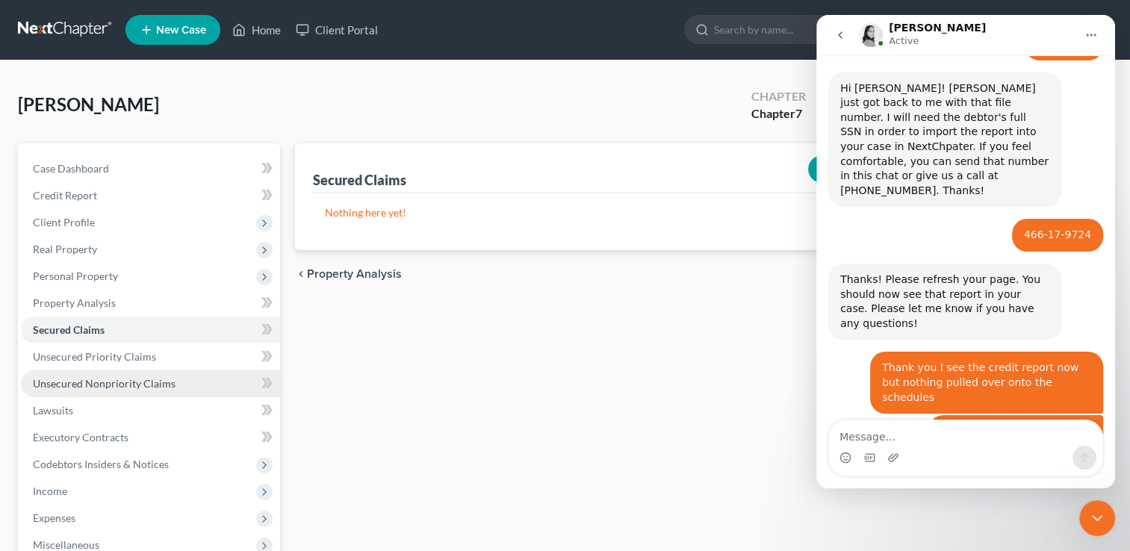
click at [93, 386] on span "Unsecured Nonpriority Claims" at bounding box center [104, 383] width 143 height 13
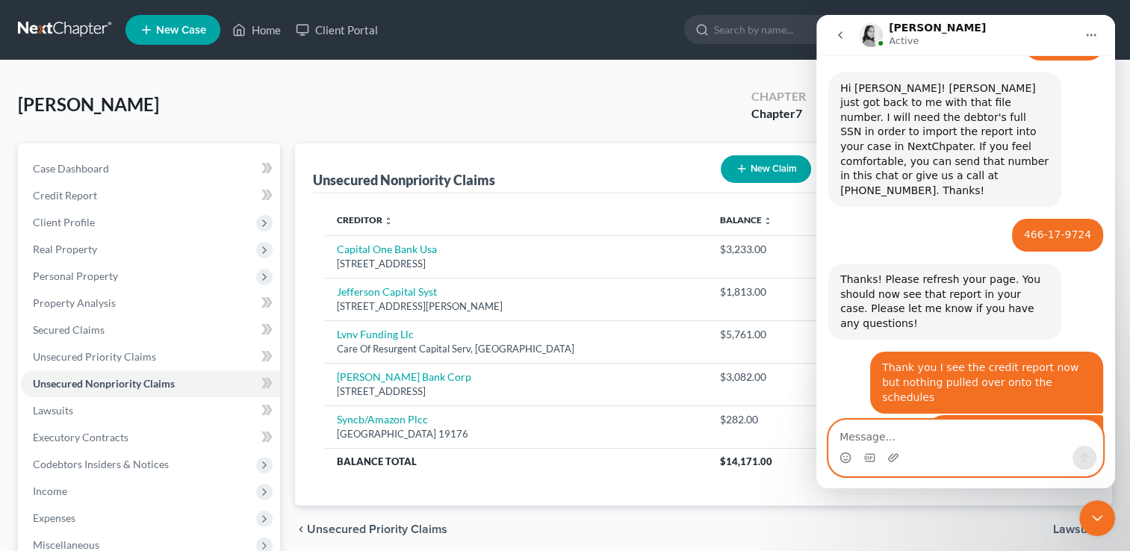
click at [911, 434] on textarea "Message…" at bounding box center [965, 433] width 273 height 25
type textarea "it worked! thank you so much!"
click at [1085, 460] on icon "Send a message…" at bounding box center [1085, 459] width 8 height 10
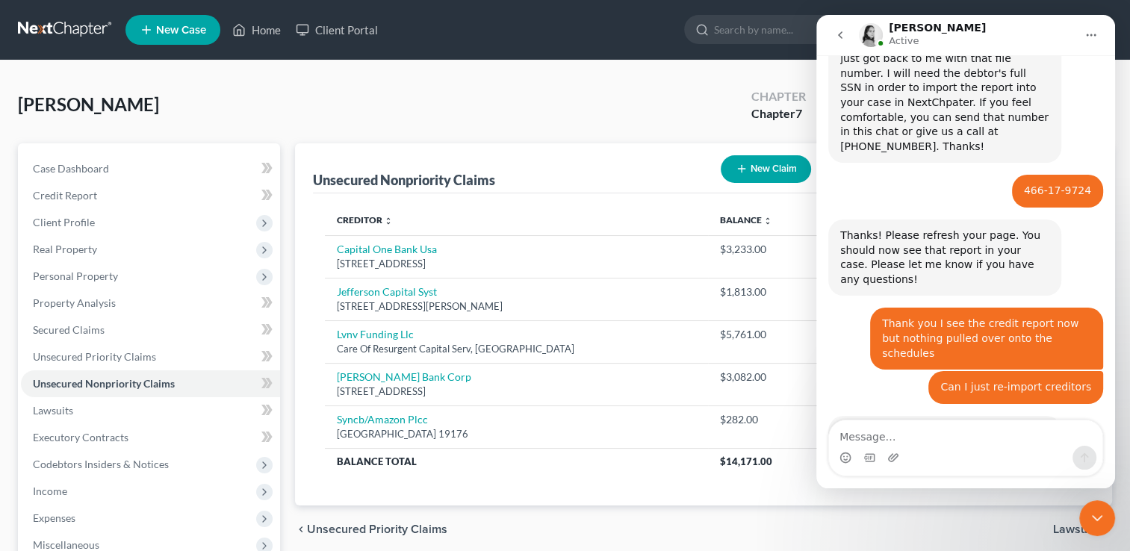
click at [1099, 520] on icon "Close Intercom Messenger" at bounding box center [1098, 519] width 18 height 18
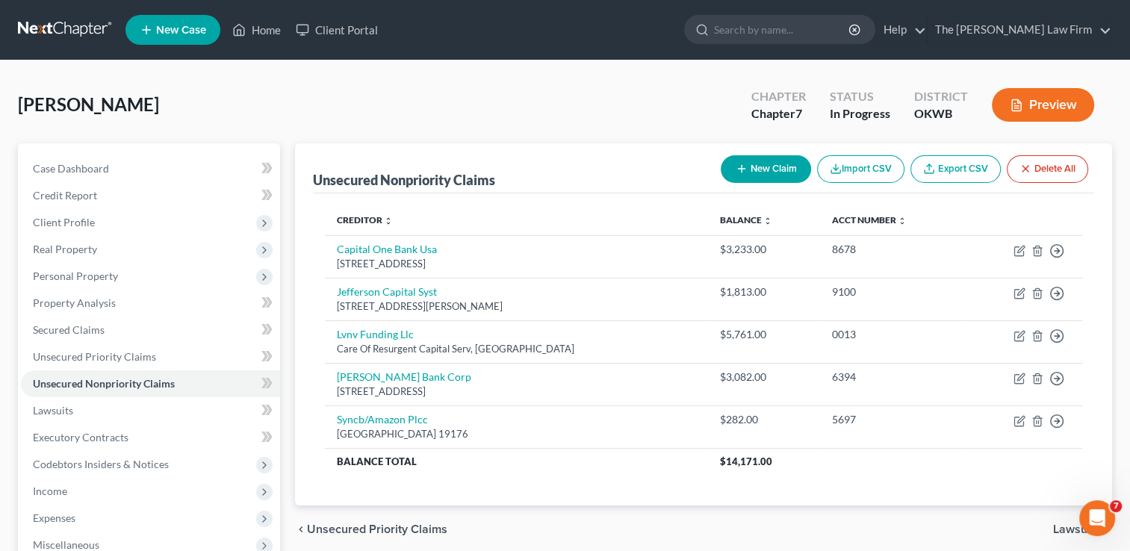
click at [66, 25] on link at bounding box center [66, 29] width 96 height 27
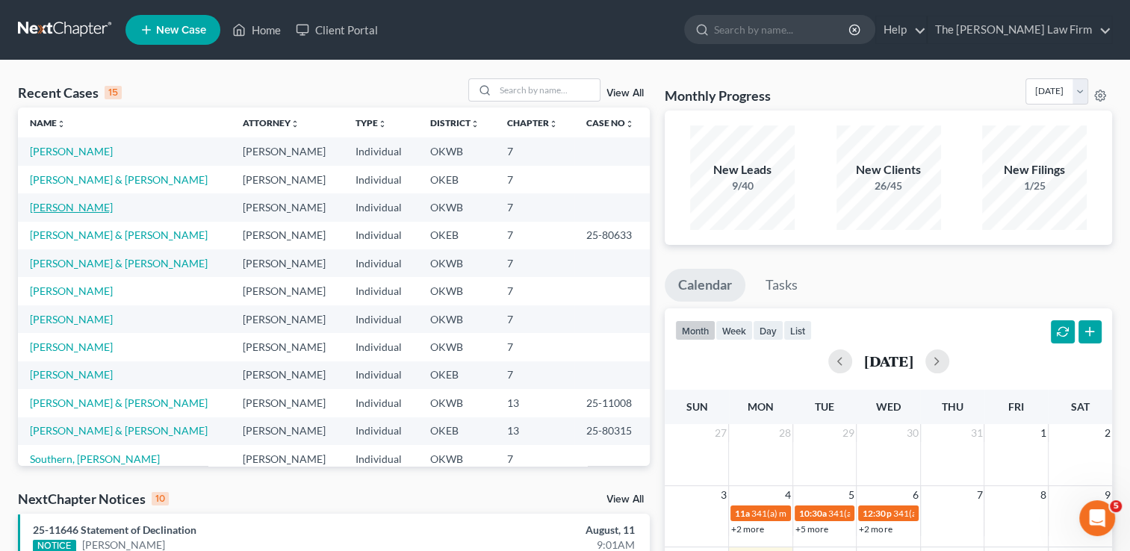
click at [53, 210] on link "[PERSON_NAME]" at bounding box center [71, 207] width 83 height 13
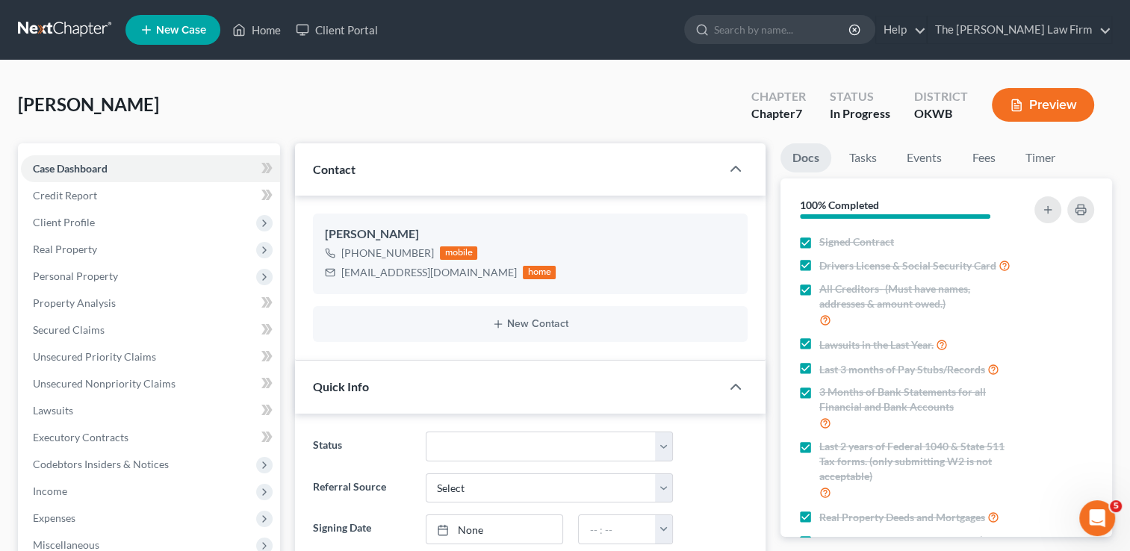
scroll to position [1582, 0]
click at [108, 279] on span "Personal Property" at bounding box center [75, 276] width 85 height 13
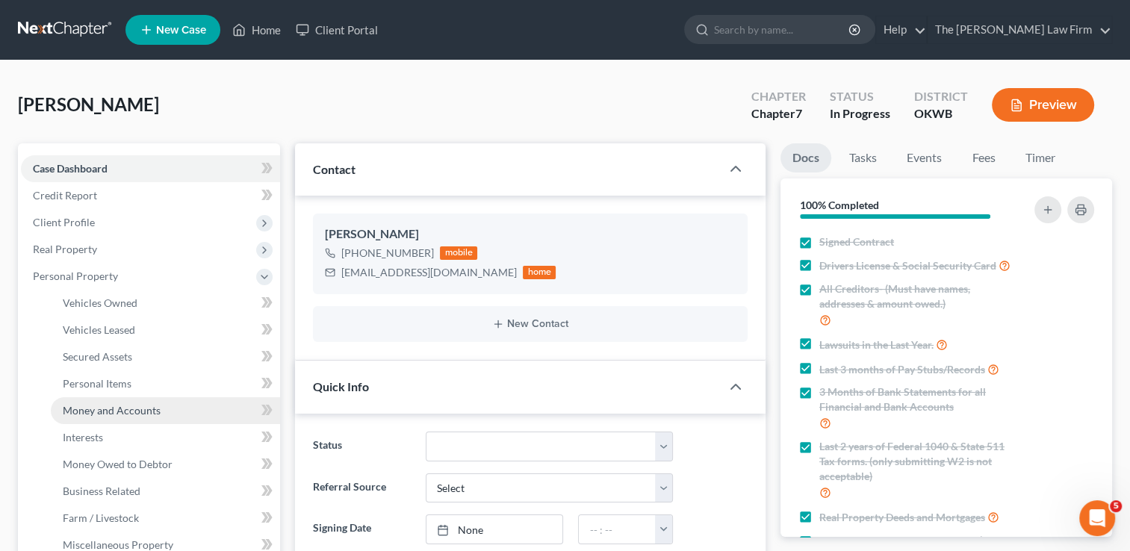
click at [138, 413] on span "Money and Accounts" at bounding box center [112, 410] width 98 height 13
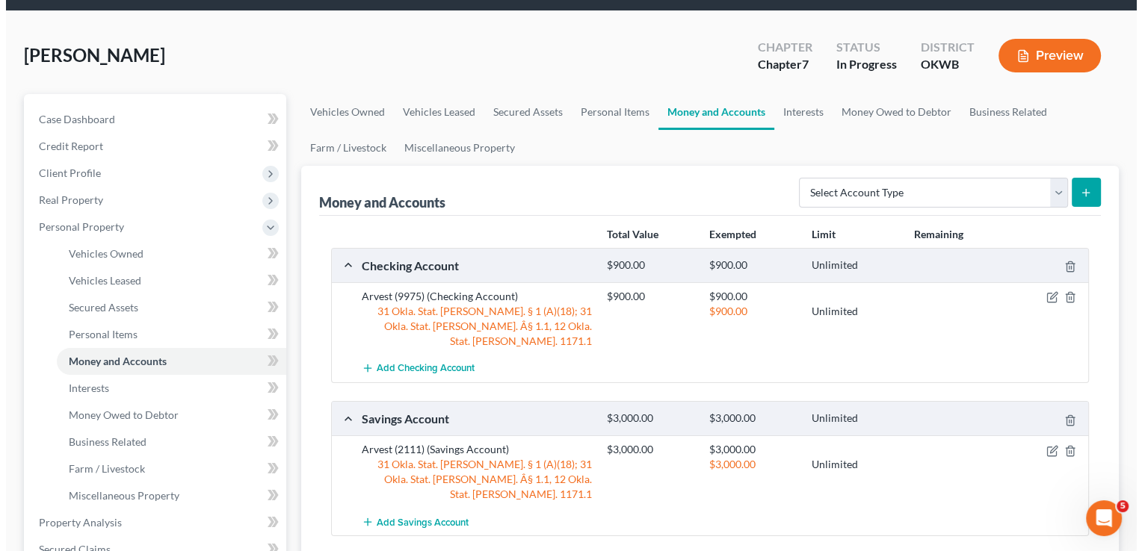
scroll to position [75, 0]
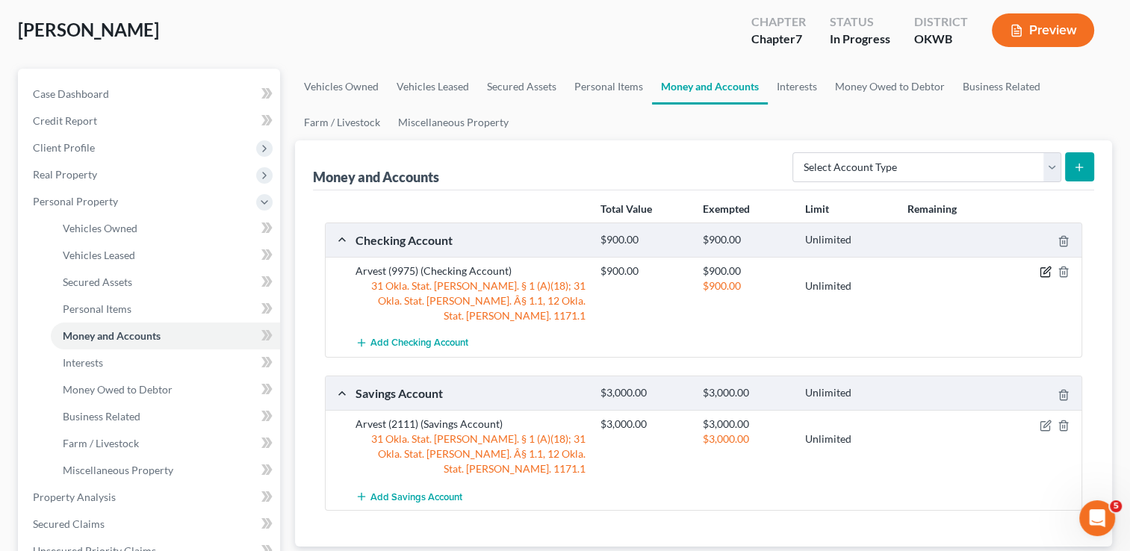
click at [1046, 270] on icon "button" at bounding box center [1046, 272] width 12 height 12
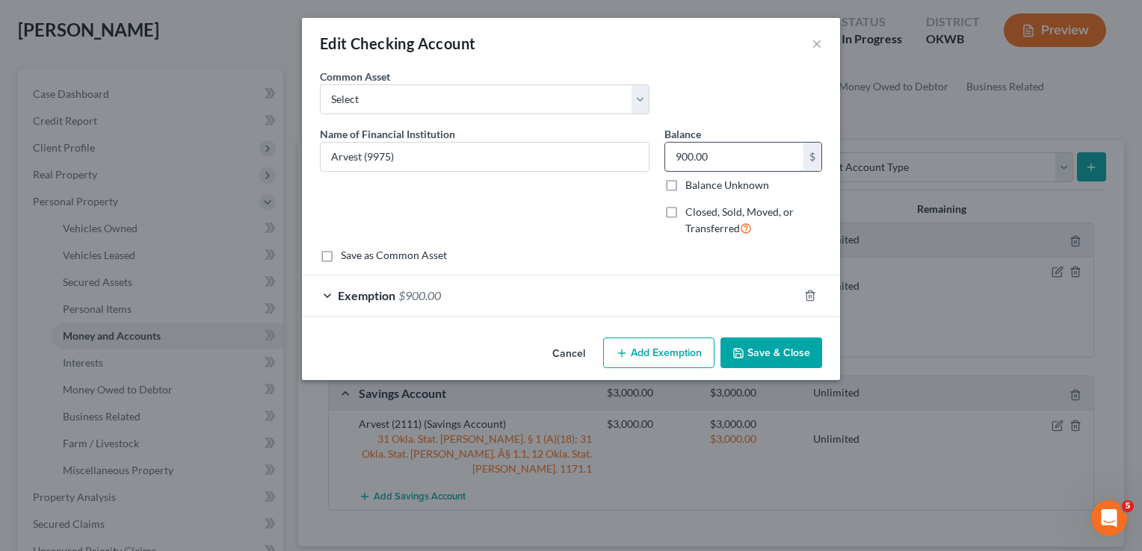
click at [720, 155] on input "900.00" at bounding box center [734, 157] width 138 height 28
type input "200.00"
click at [457, 290] on div "Exemption $900.00" at bounding box center [550, 296] width 496 height 40
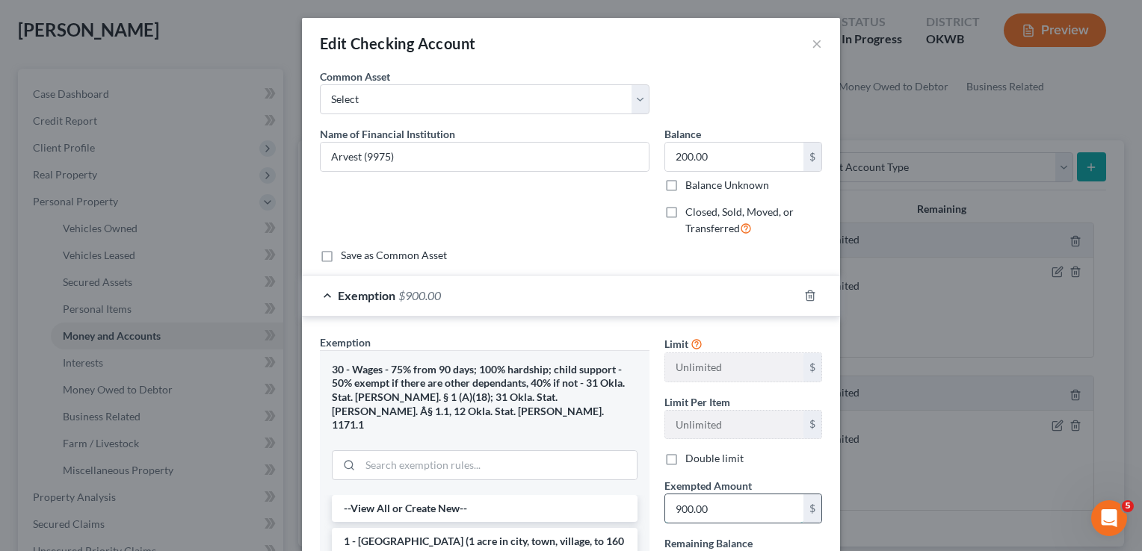
click at [731, 507] on input "900.00" at bounding box center [734, 509] width 138 height 28
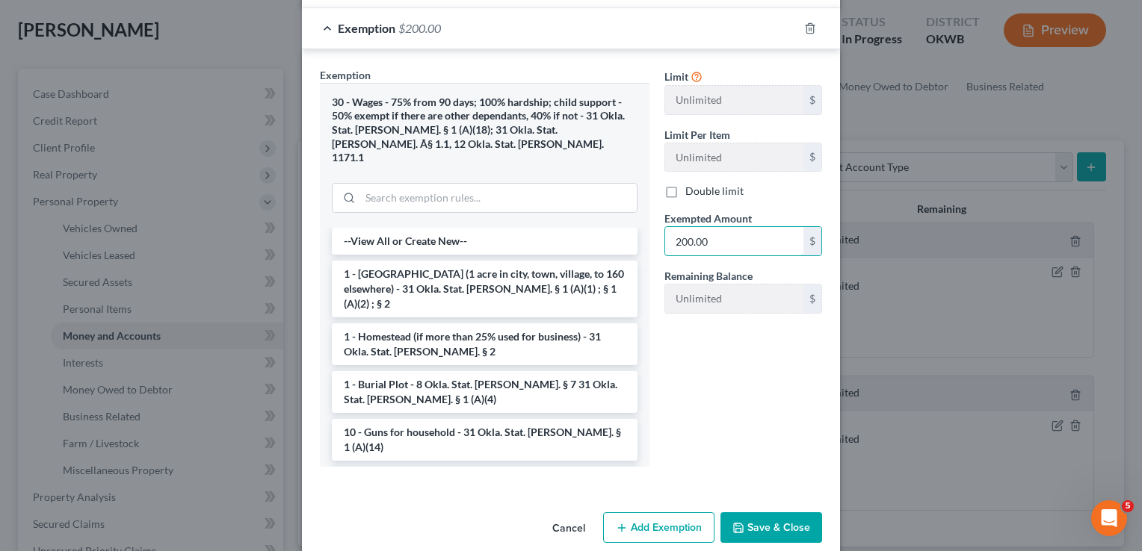
scroll to position [273, 0]
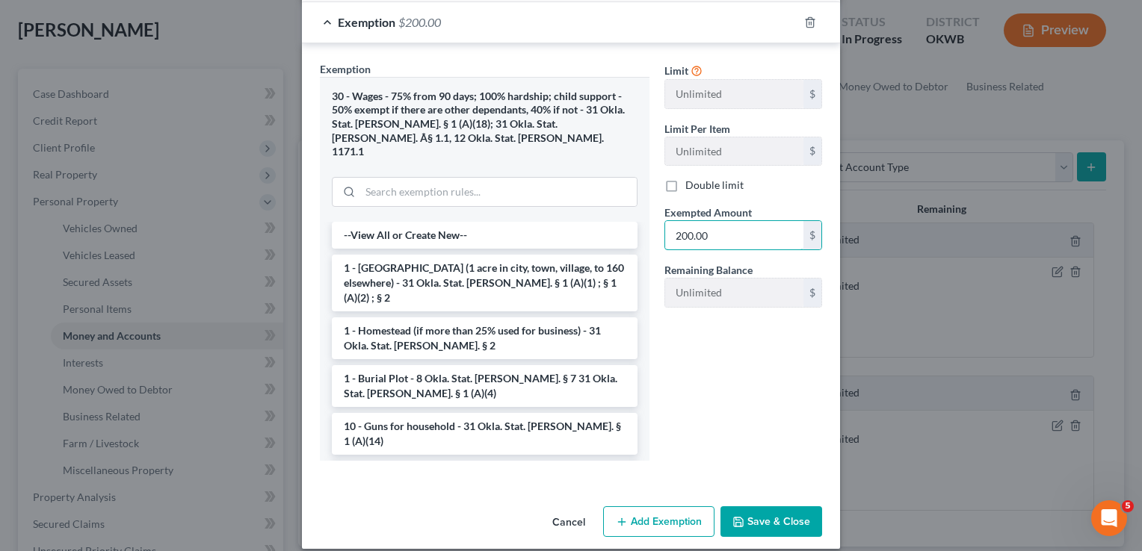
type input "200.00"
click at [770, 507] on button "Save & Close" at bounding box center [771, 522] width 102 height 31
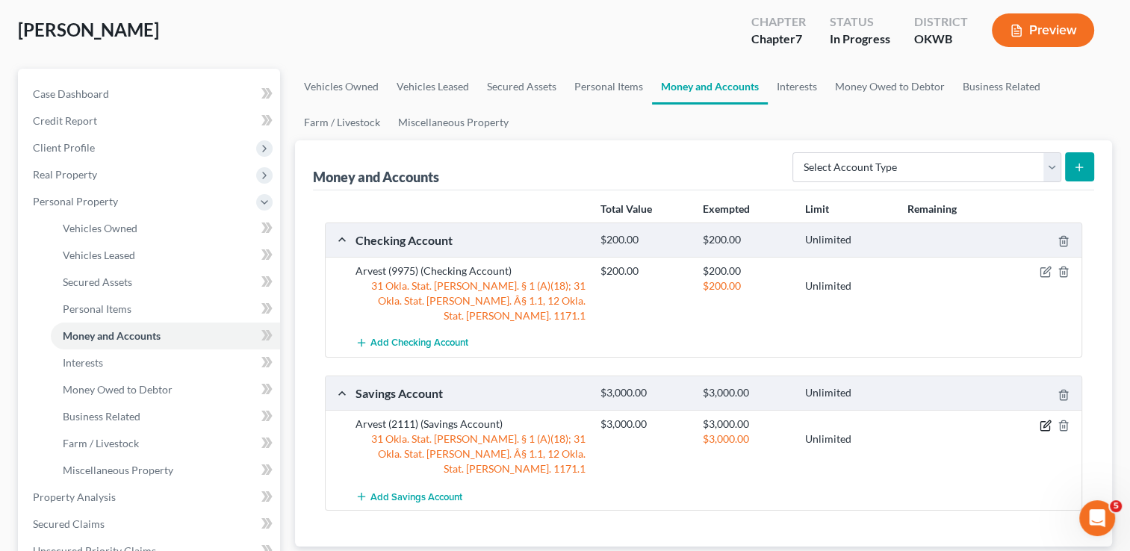
click at [1046, 420] on icon "button" at bounding box center [1046, 426] width 12 height 12
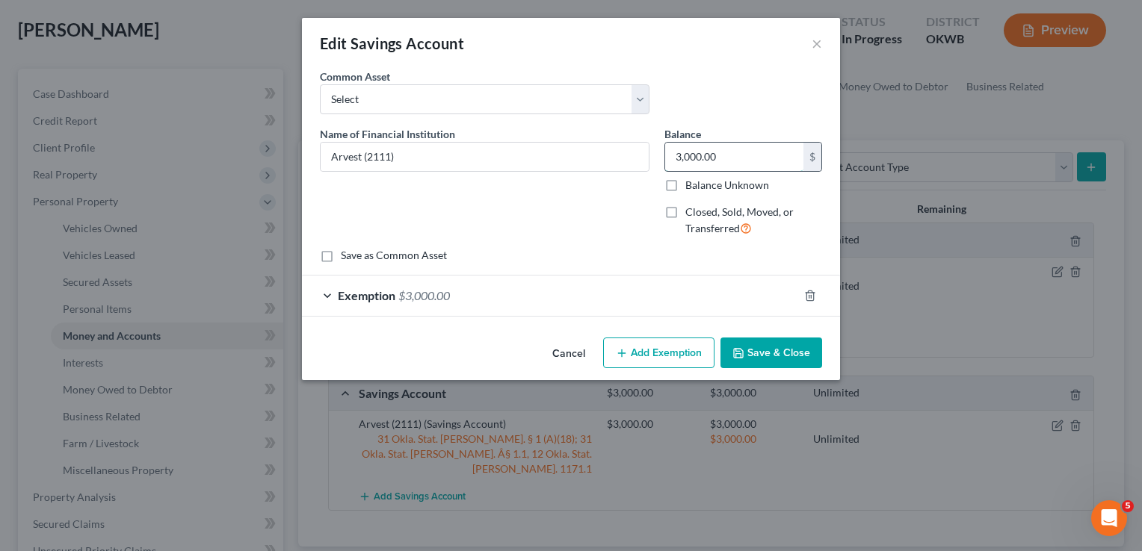
click at [744, 159] on input "3,000.00" at bounding box center [734, 157] width 138 height 28
type input "1,500.00"
click at [541, 295] on div "Exemption $3,000.00" at bounding box center [550, 296] width 496 height 40
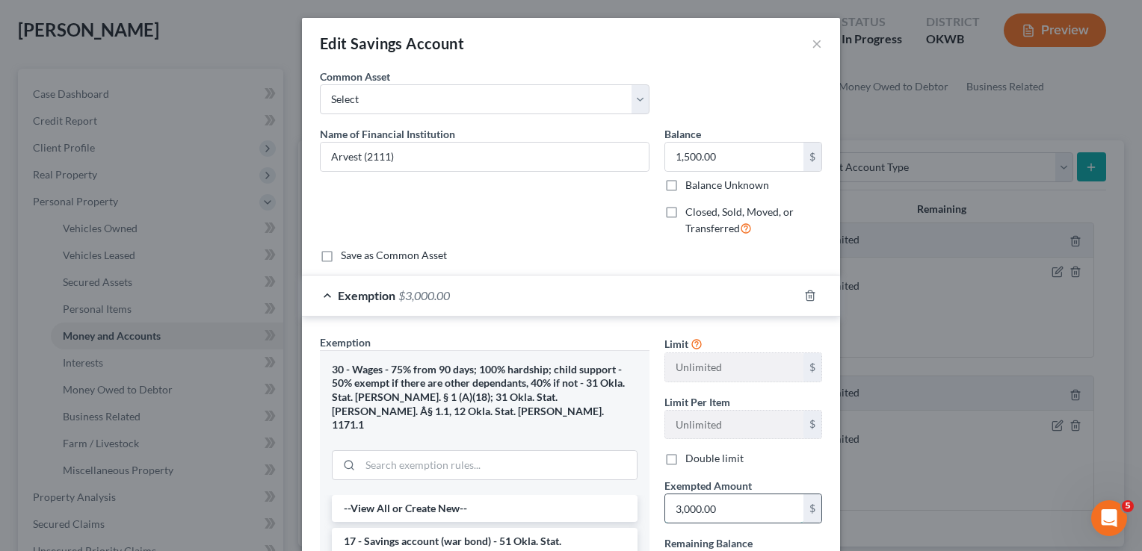
click at [743, 510] on input "3,000.00" at bounding box center [734, 509] width 138 height 28
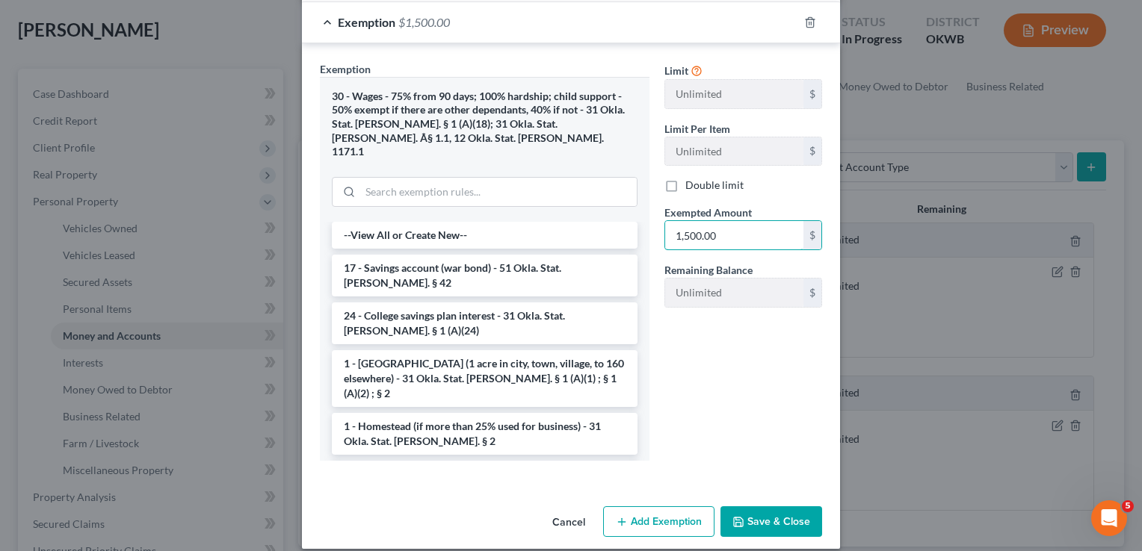
type input "1,500.00"
click at [762, 507] on button "Save & Close" at bounding box center [771, 522] width 102 height 31
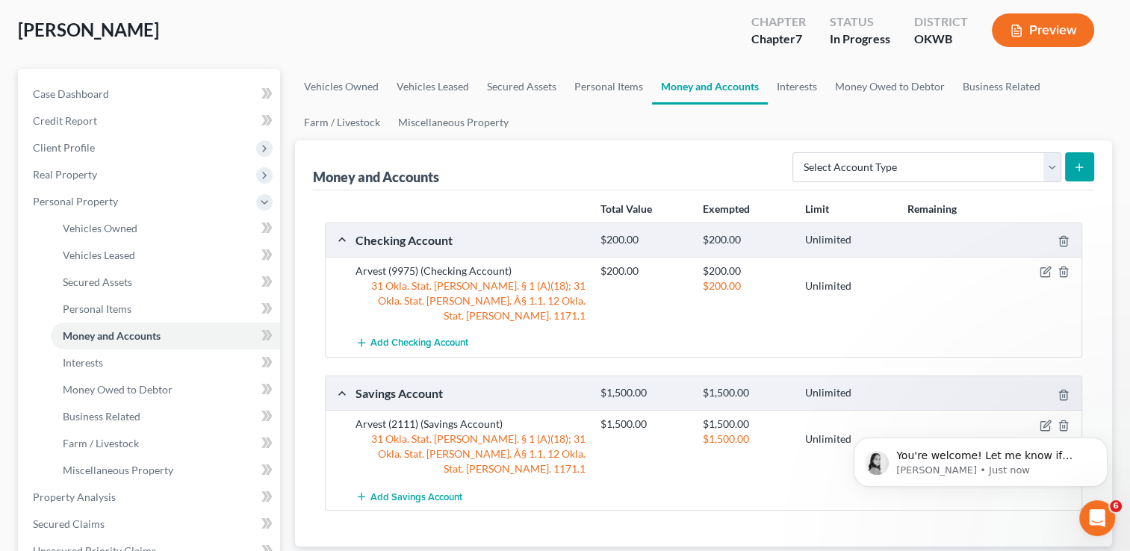
scroll to position [0, 0]
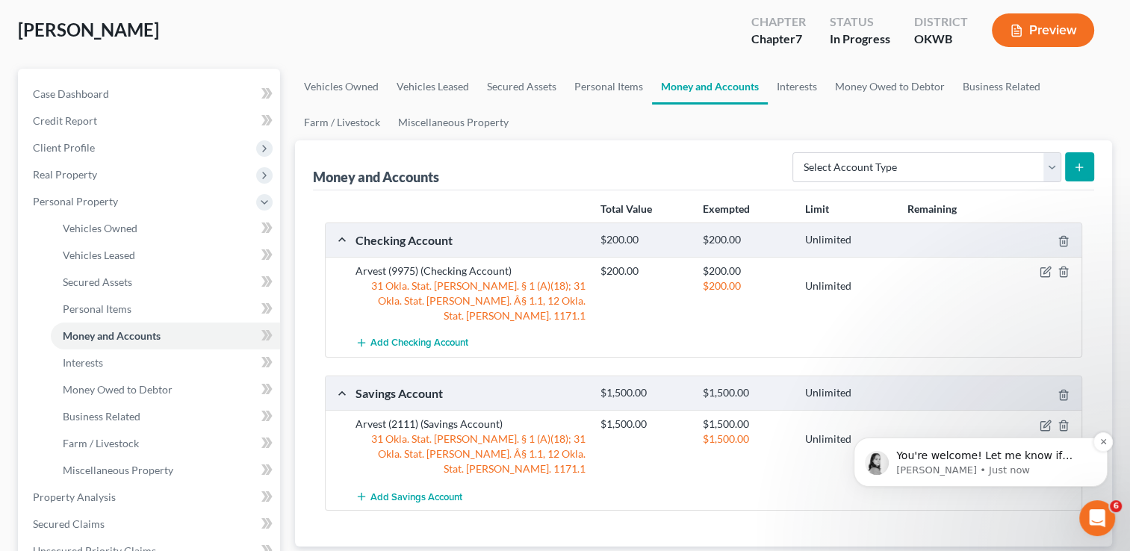
click at [1053, 464] on p "Lindsey • Just now" at bounding box center [993, 470] width 193 height 13
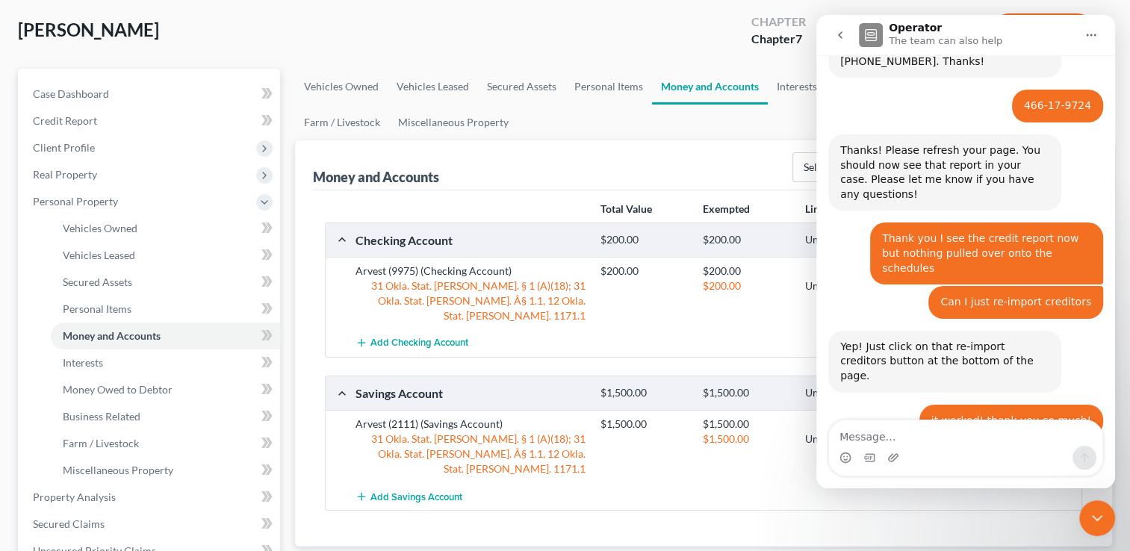
scroll to position [784, 0]
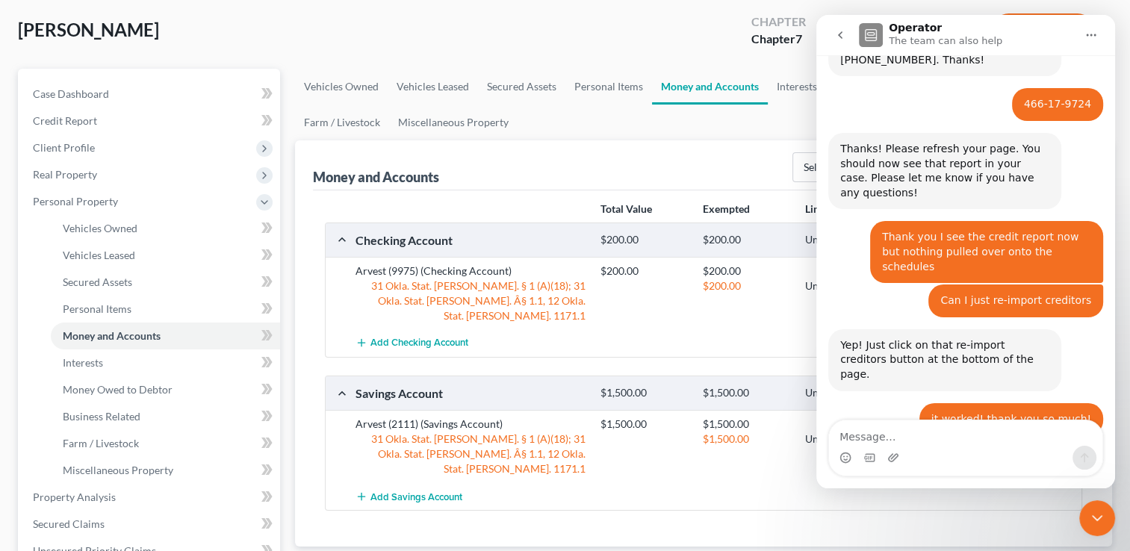
click at [1098, 516] on icon "Close Intercom Messenger" at bounding box center [1098, 519] width 18 height 18
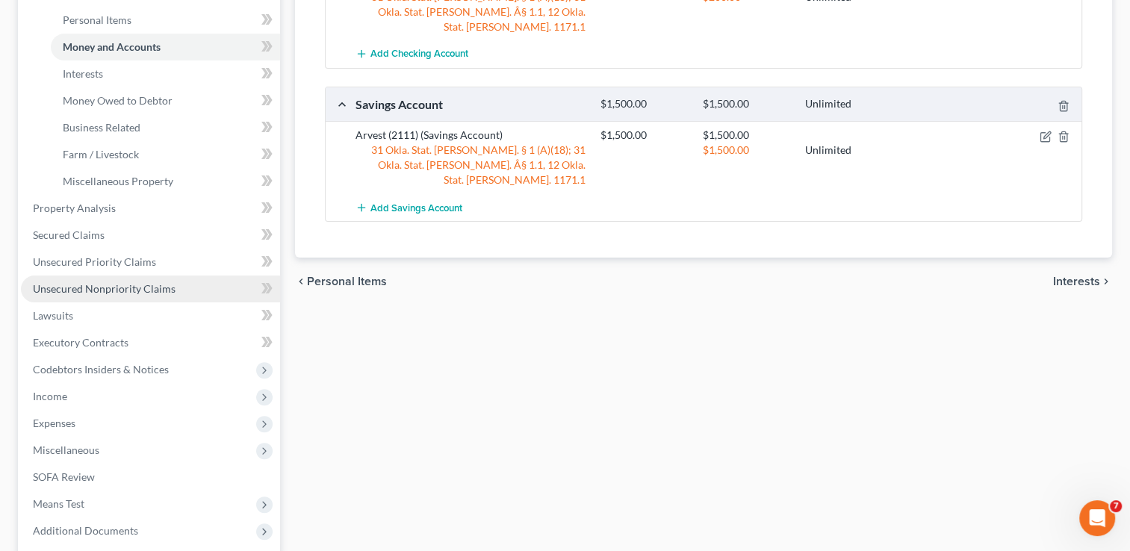
scroll to position [374, 0]
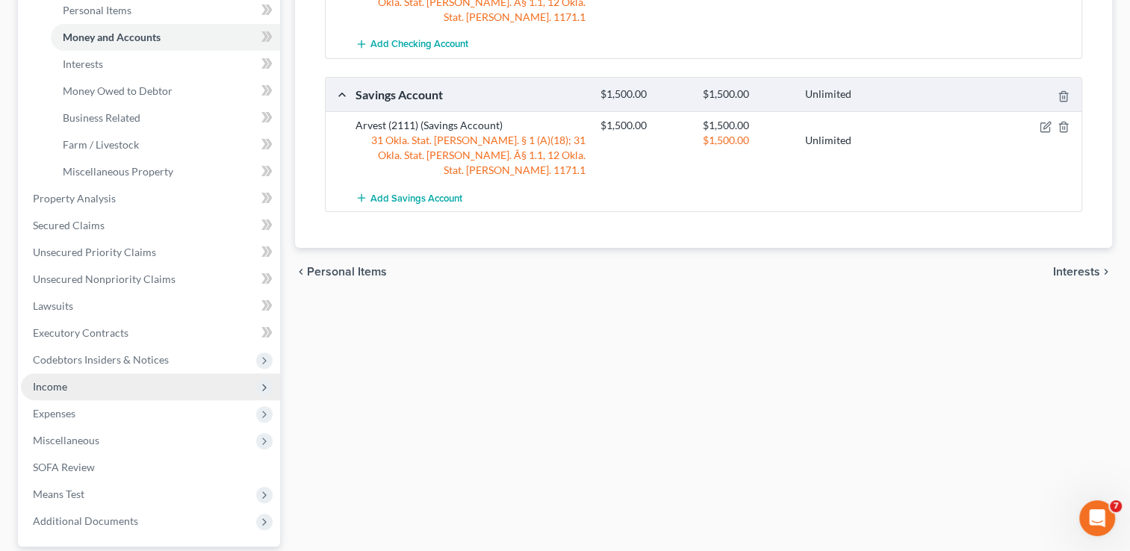
click at [65, 387] on span "Income" at bounding box center [50, 386] width 34 height 13
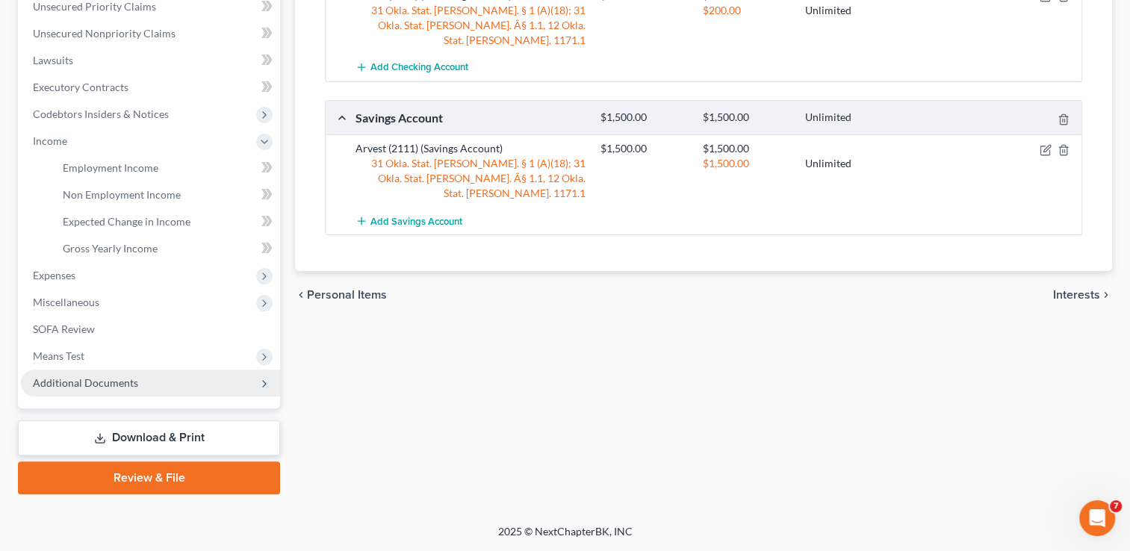
scroll to position [348, 0]
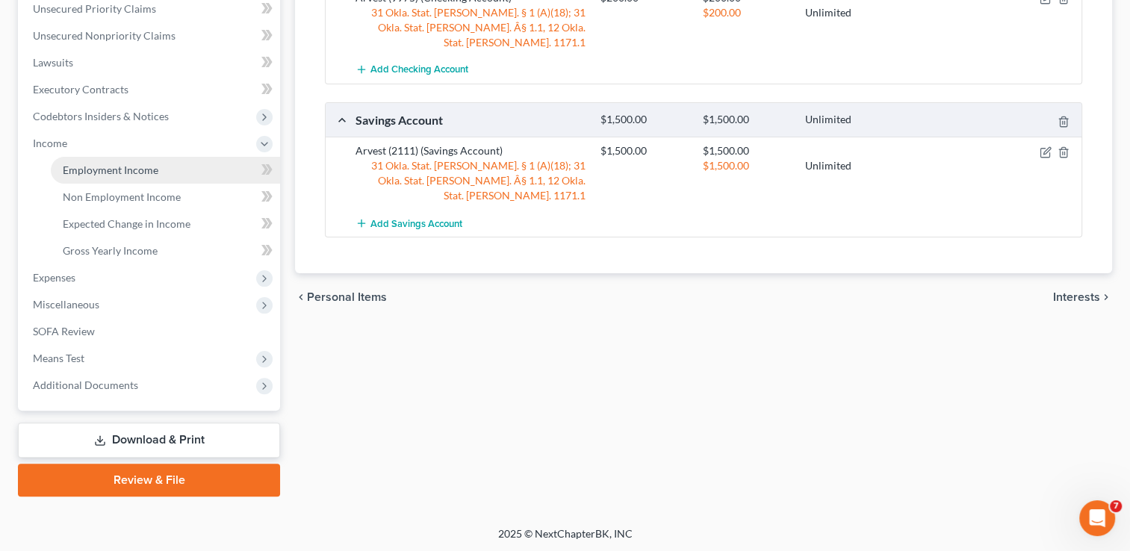
click at [123, 167] on span "Employment Income" at bounding box center [111, 170] width 96 height 13
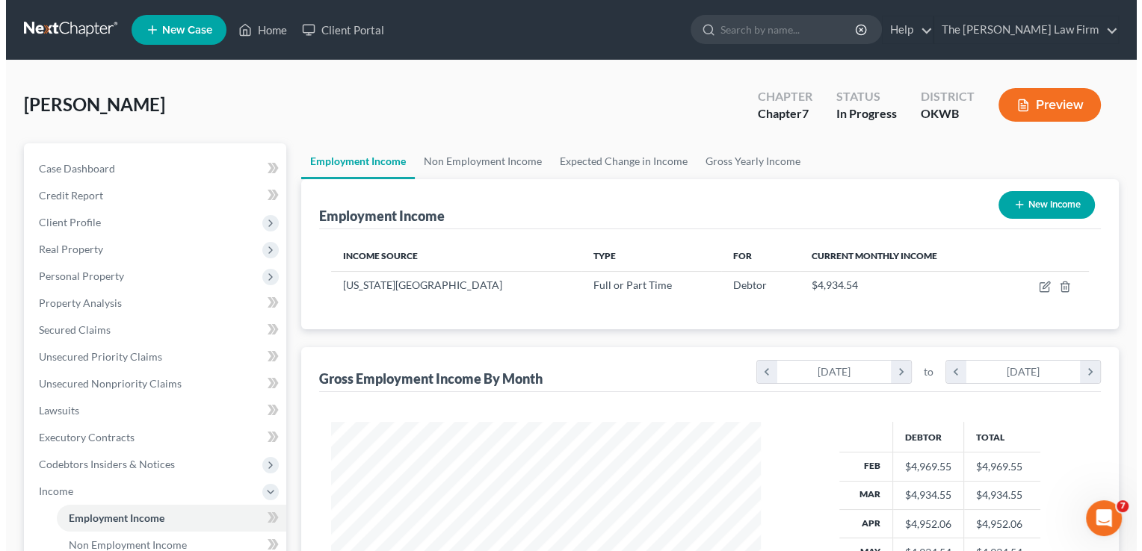
scroll to position [266, 459]
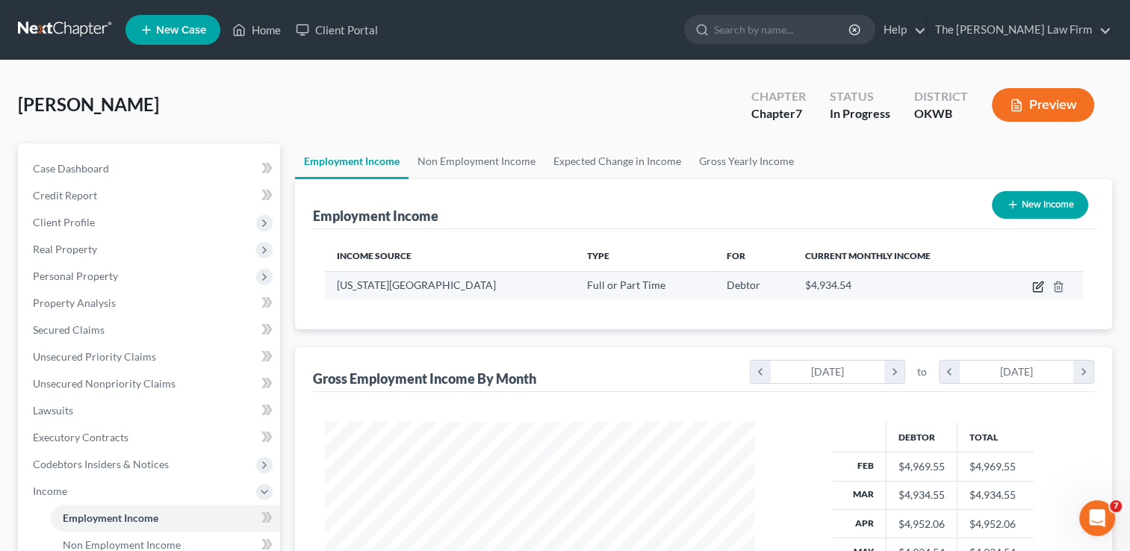
click at [1035, 289] on icon "button" at bounding box center [1039, 287] width 12 height 12
select select "0"
select select "37"
select select "1"
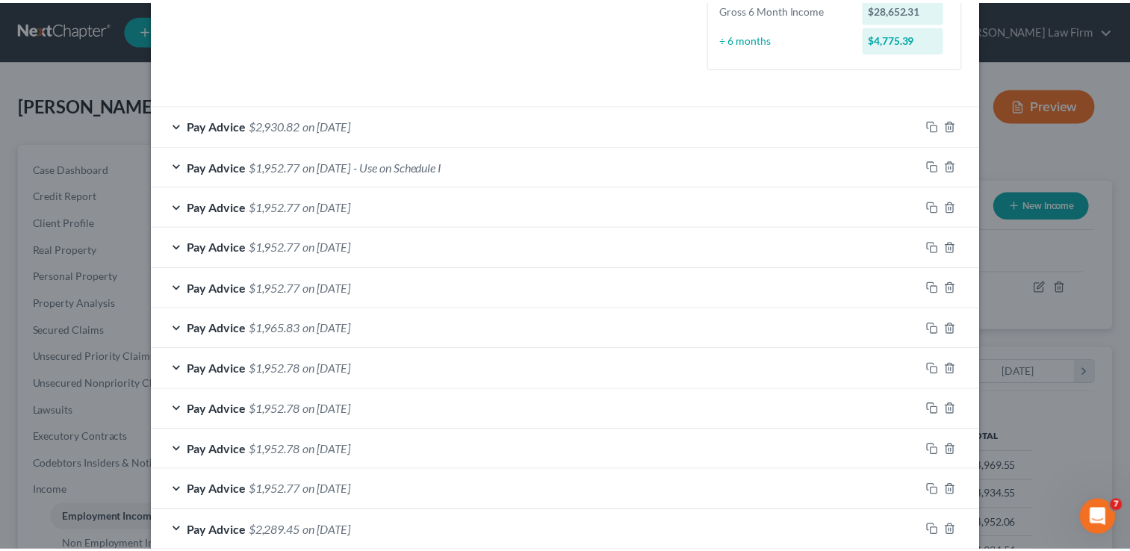
scroll to position [448, 0]
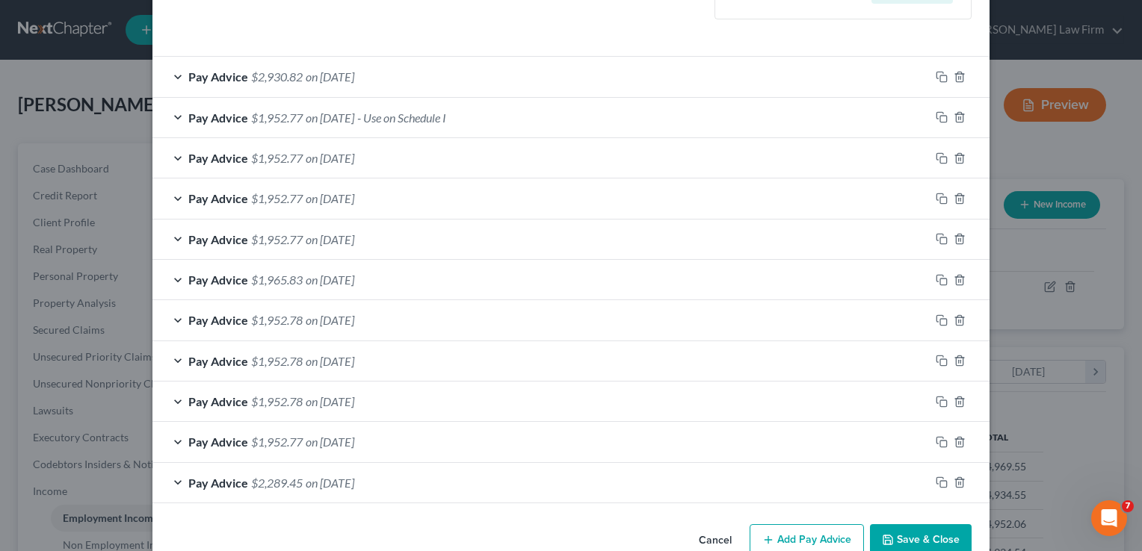
click at [920, 532] on button "Save & Close" at bounding box center [921, 539] width 102 height 31
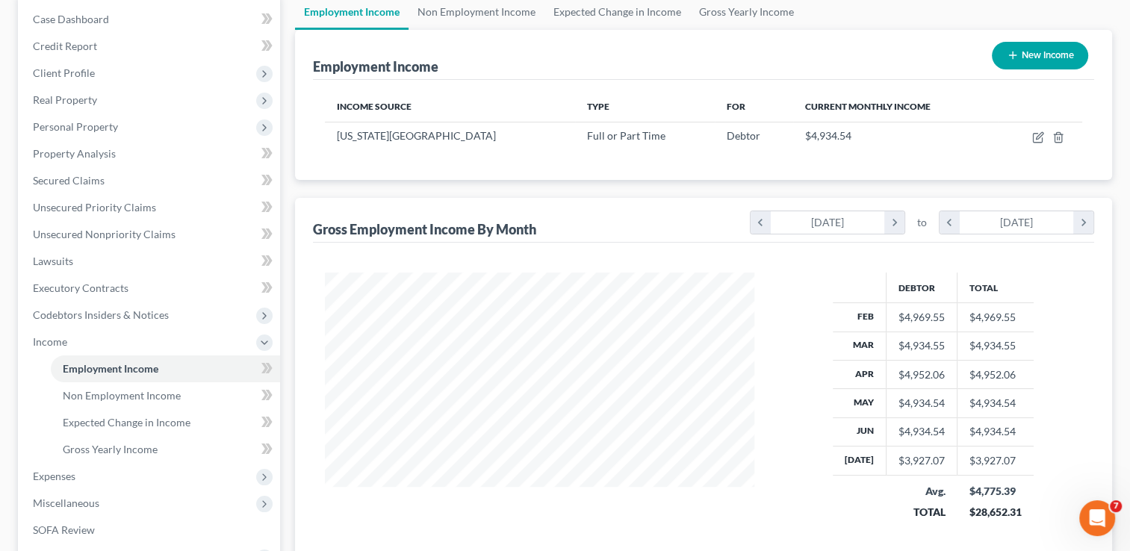
scroll to position [0, 0]
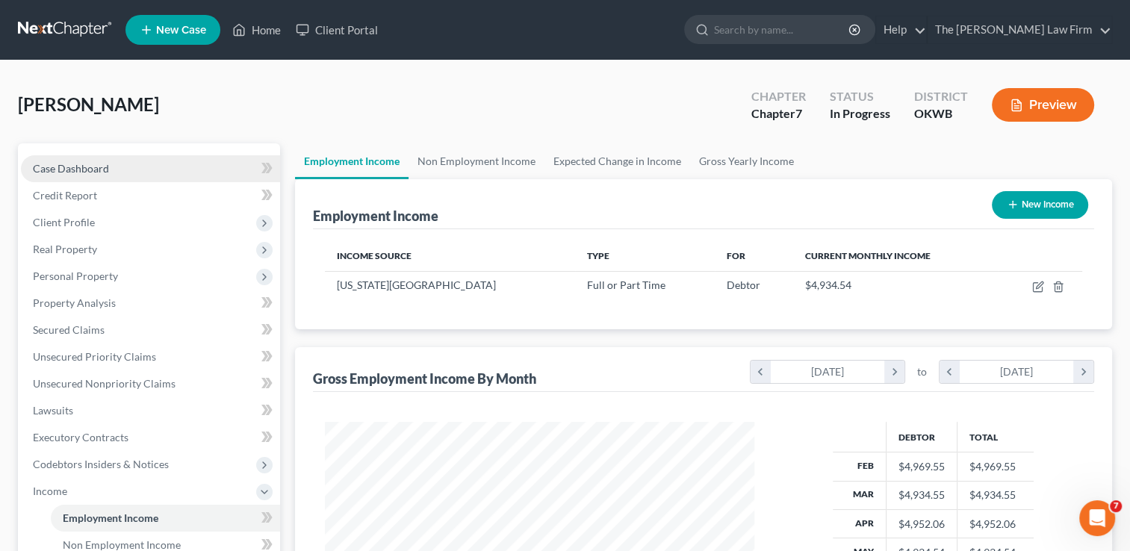
click at [100, 162] on span "Case Dashboard" at bounding box center [71, 168] width 76 height 13
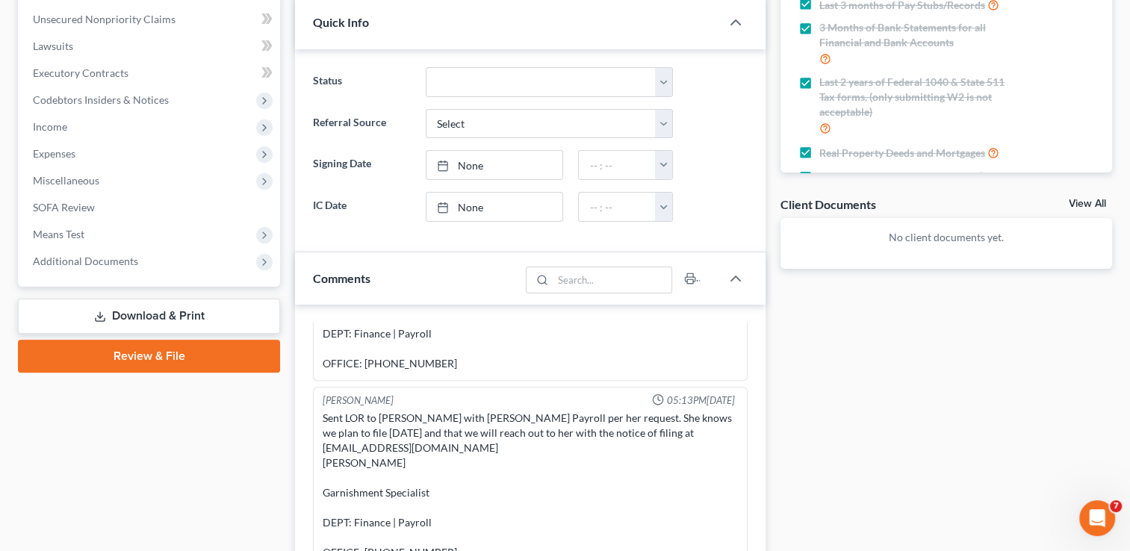
scroll to position [374, 0]
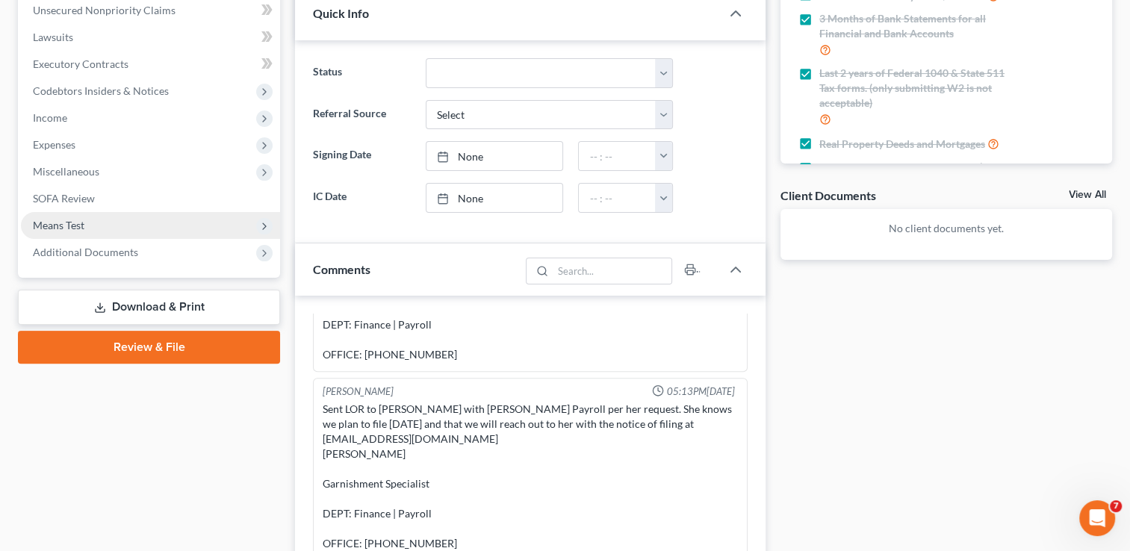
click at [83, 225] on span "Means Test" at bounding box center [59, 225] width 52 height 13
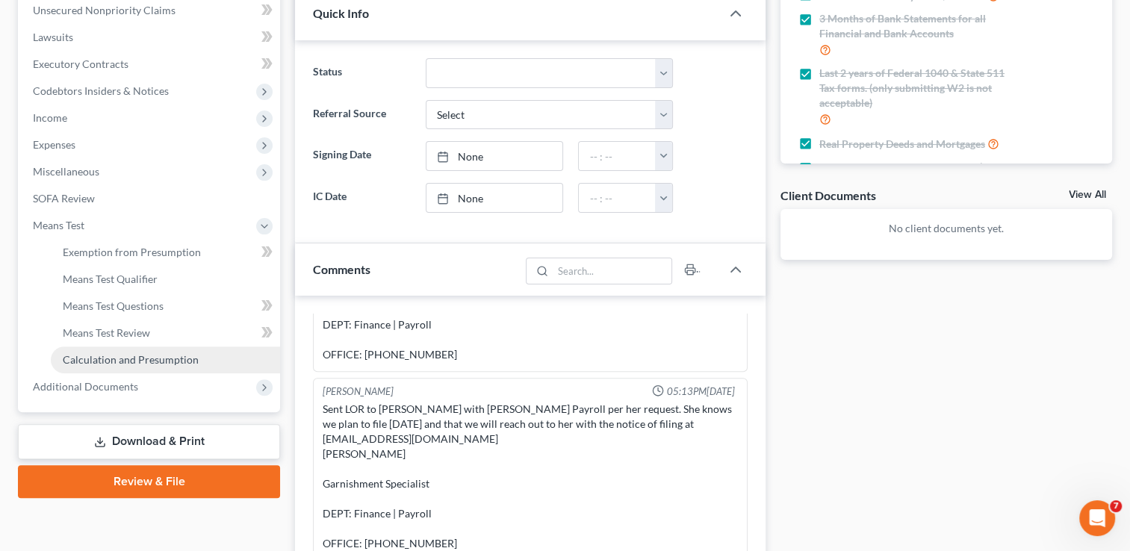
click at [129, 362] on span "Calculation and Presumption" at bounding box center [131, 359] width 136 height 13
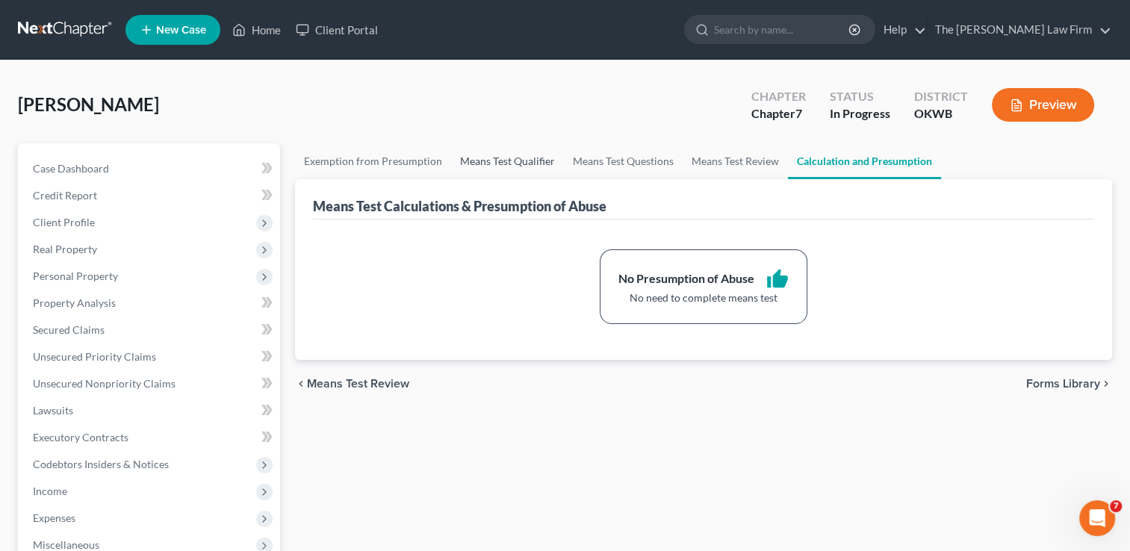
click at [504, 158] on link "Means Test Qualifier" at bounding box center [507, 161] width 113 height 36
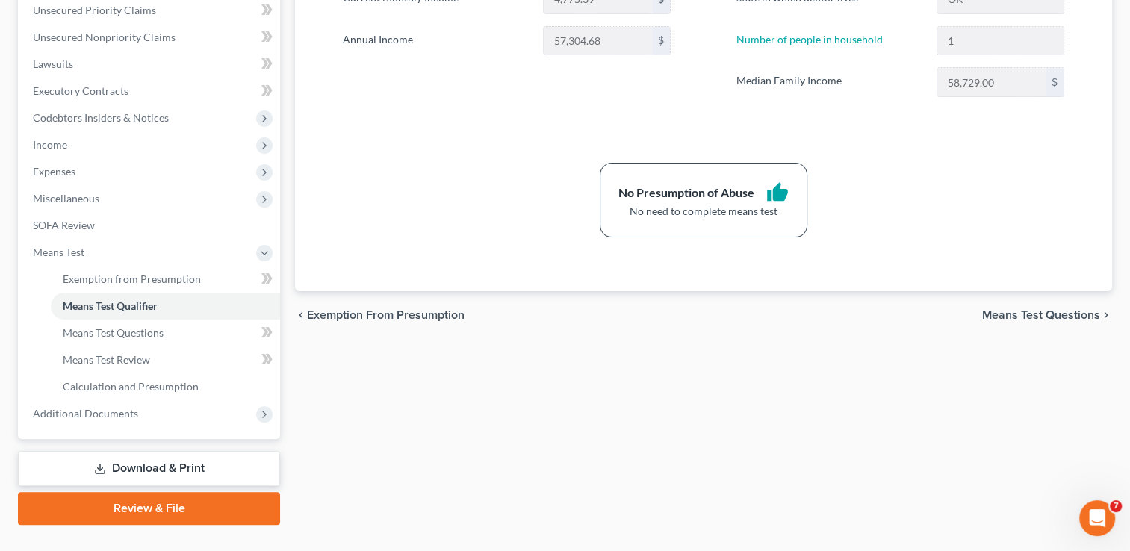
scroll to position [374, 0]
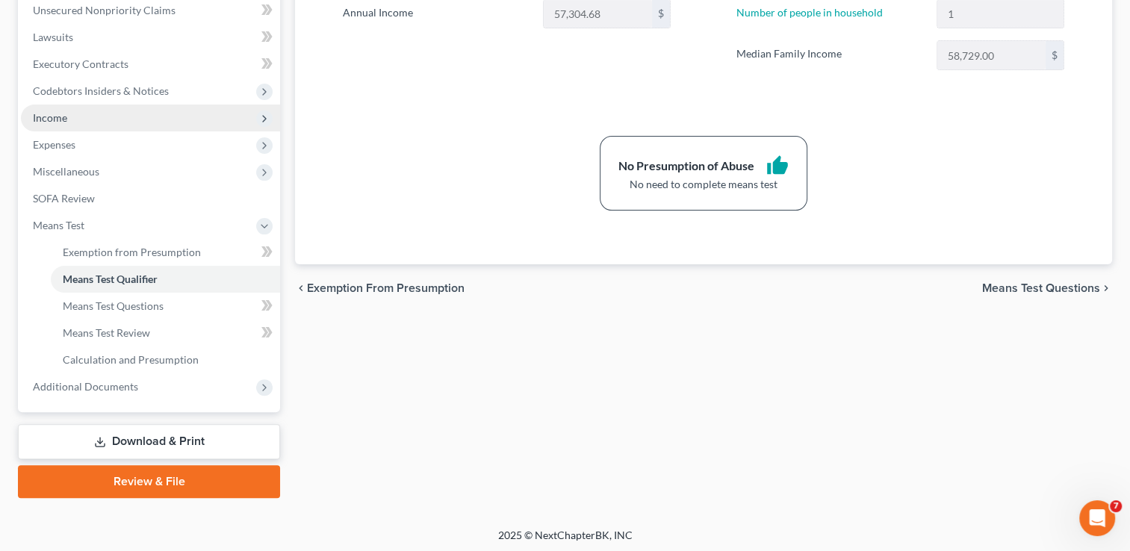
click at [75, 118] on span "Income" at bounding box center [150, 118] width 259 height 27
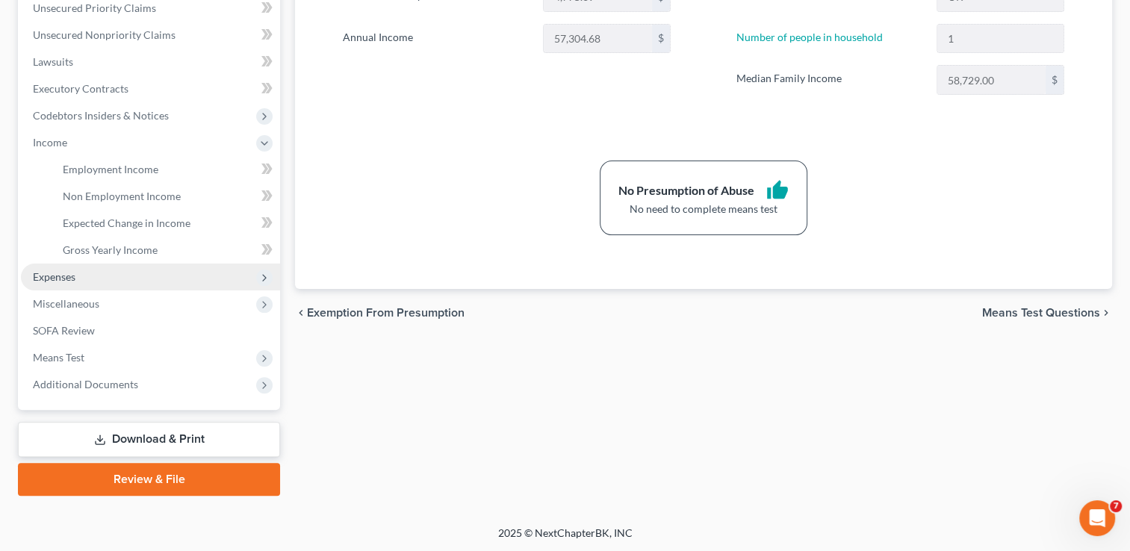
click at [58, 279] on span "Expenses" at bounding box center [54, 276] width 43 height 13
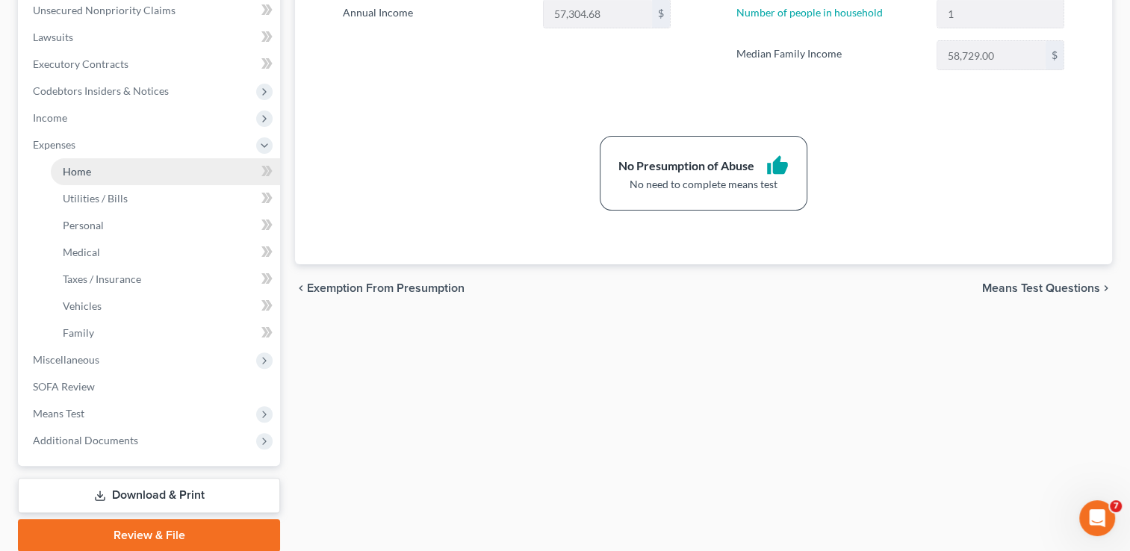
click at [109, 177] on link "Home" at bounding box center [165, 171] width 229 height 27
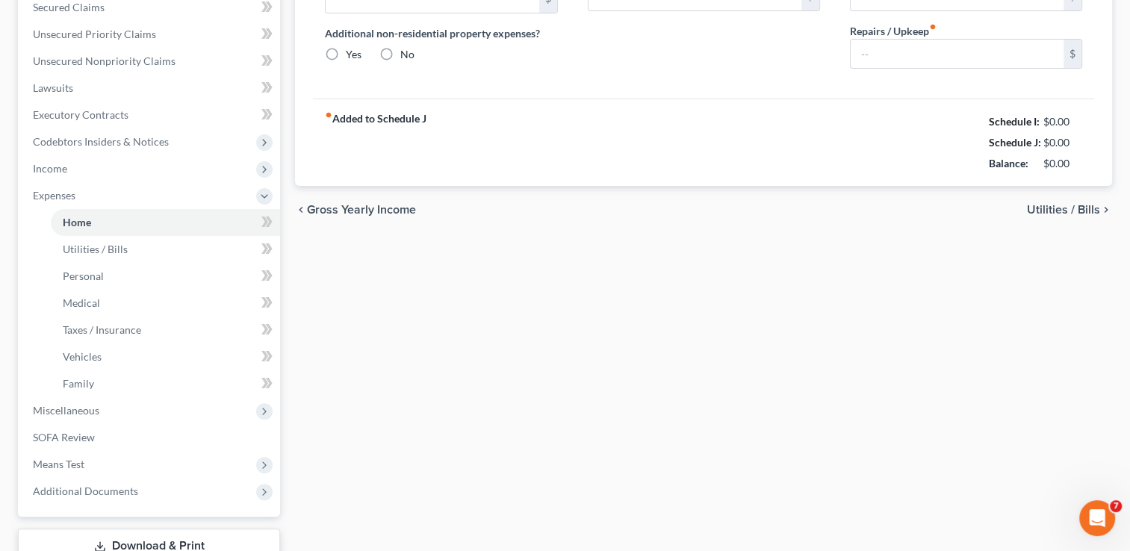
type input "785.00"
type input "0.00"
radio input "true"
type input "50.00"
type input "0.00"
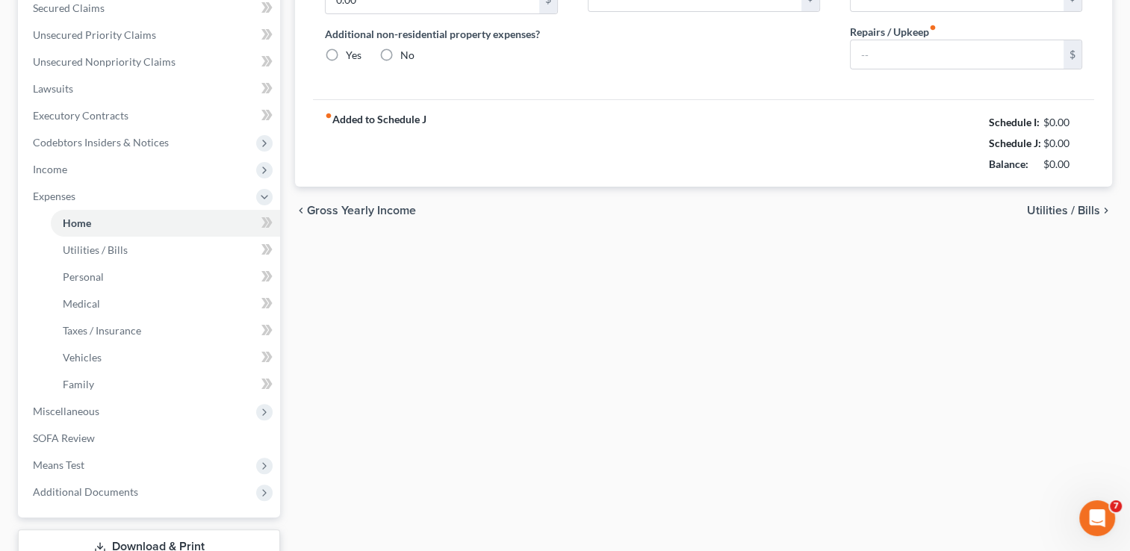
type input "0.00"
type input "50.00"
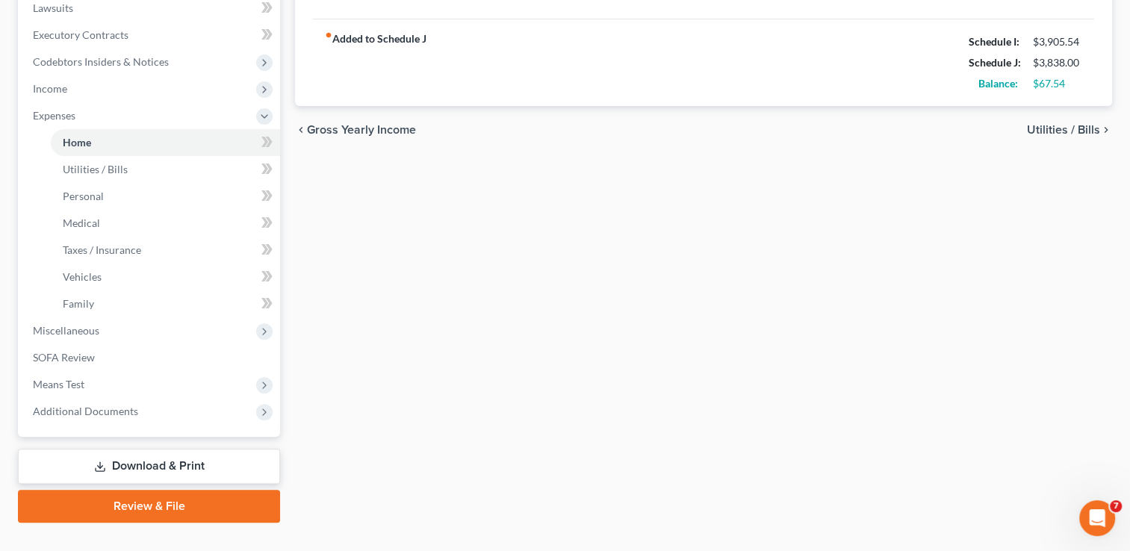
scroll to position [430, 0]
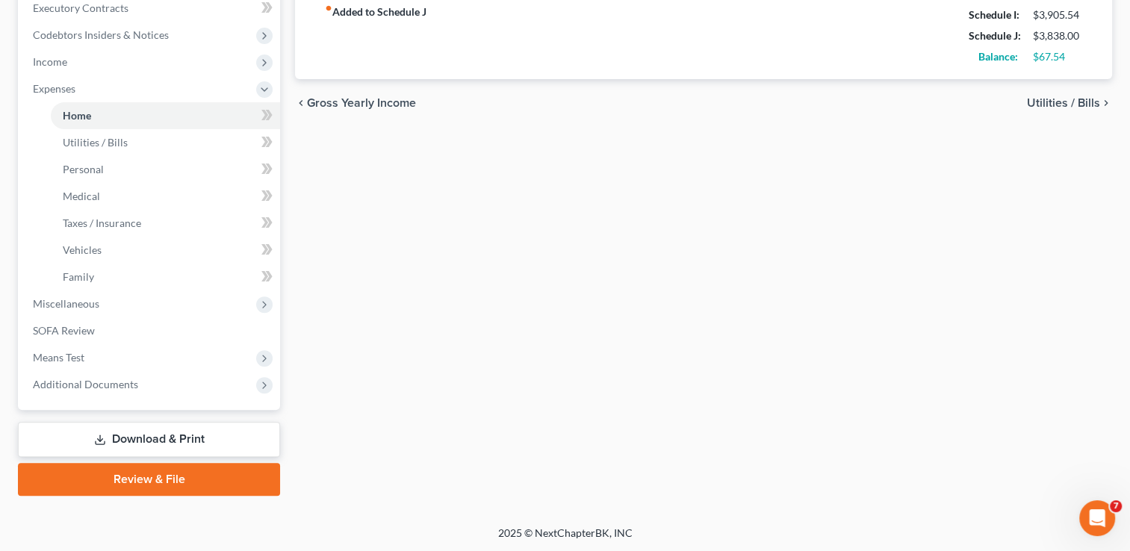
click at [205, 482] on link "Review & File" at bounding box center [149, 479] width 262 height 33
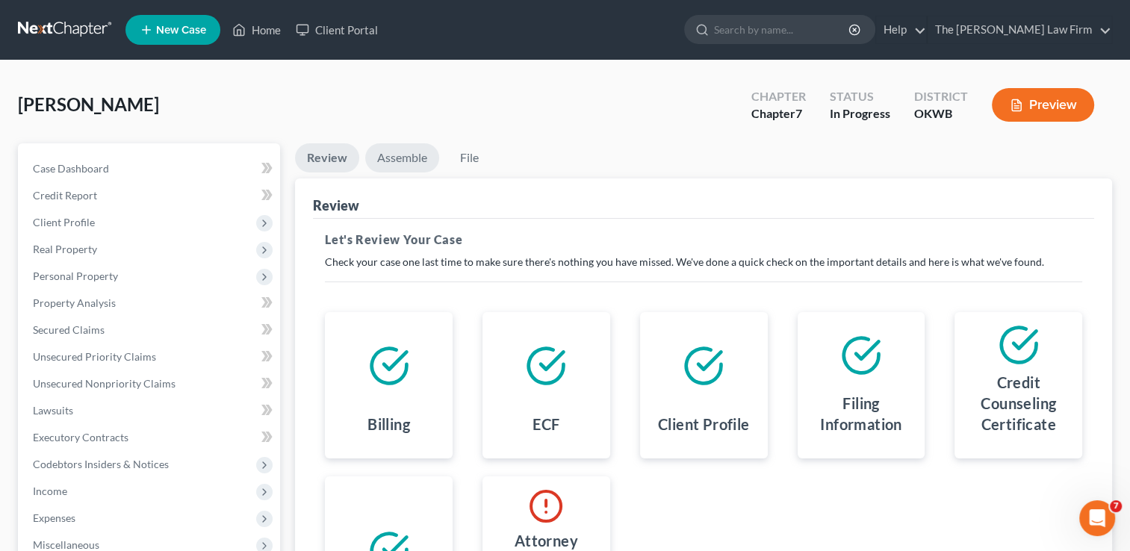
click at [403, 161] on link "Assemble" at bounding box center [402, 157] width 74 height 29
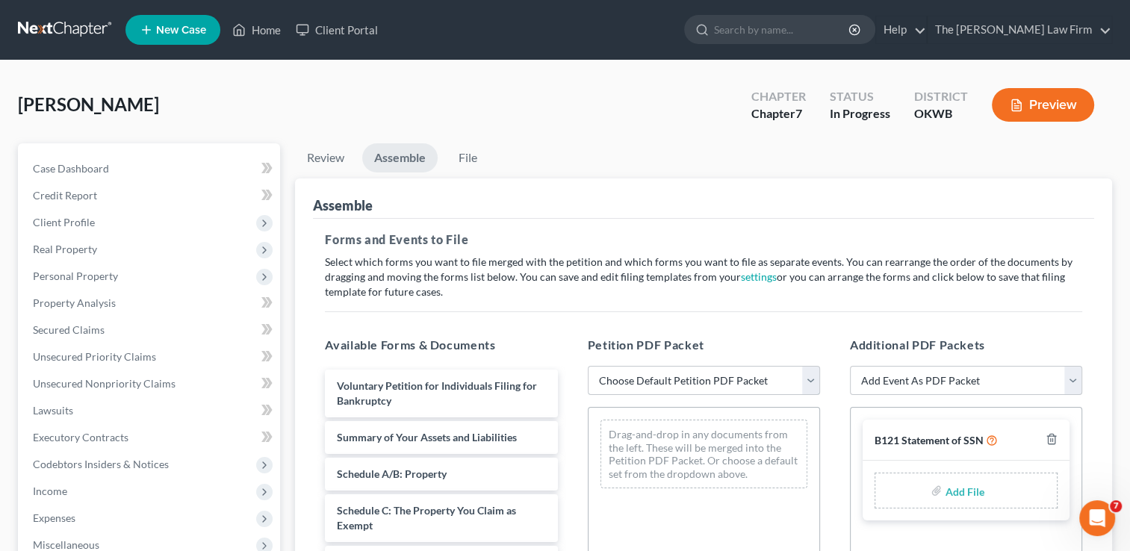
click at [721, 380] on select "Choose Default Petition PDF Packet Complete Bankruptcy Petition (all forms and …" at bounding box center [704, 381] width 232 height 30
select select "0"
click at [588, 366] on select "Choose Default Petition PDF Packet Complete Bankruptcy Petition (all forms and …" at bounding box center [704, 381] width 232 height 30
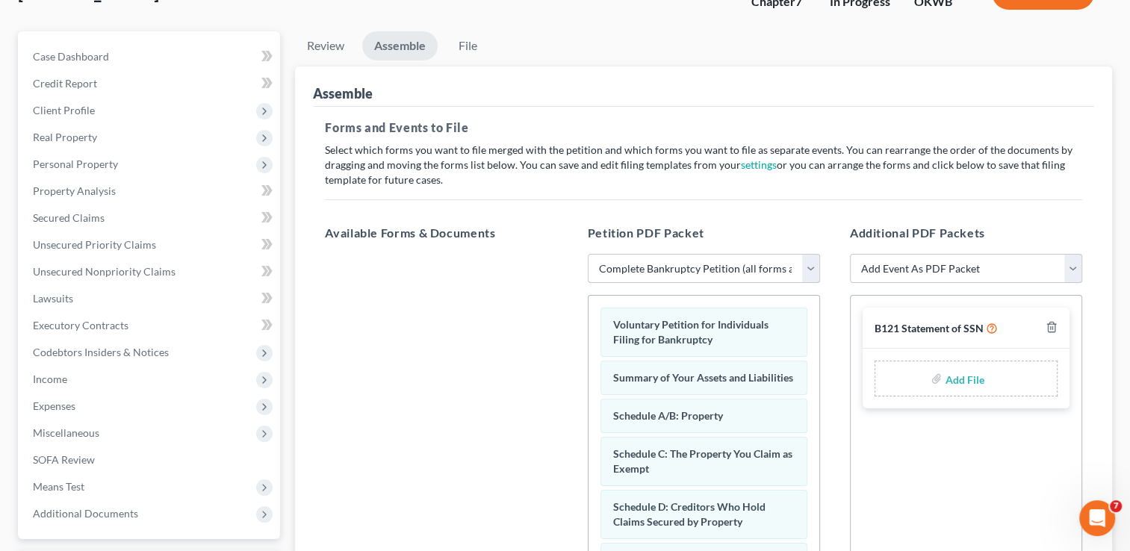
scroll to position [26, 0]
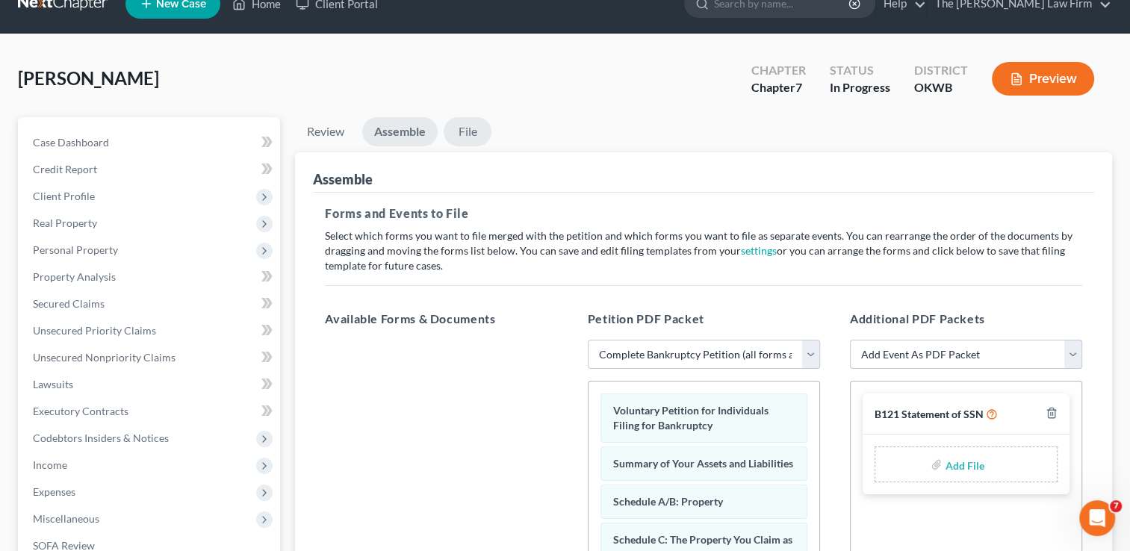
click at [467, 132] on link "File" at bounding box center [468, 131] width 48 height 29
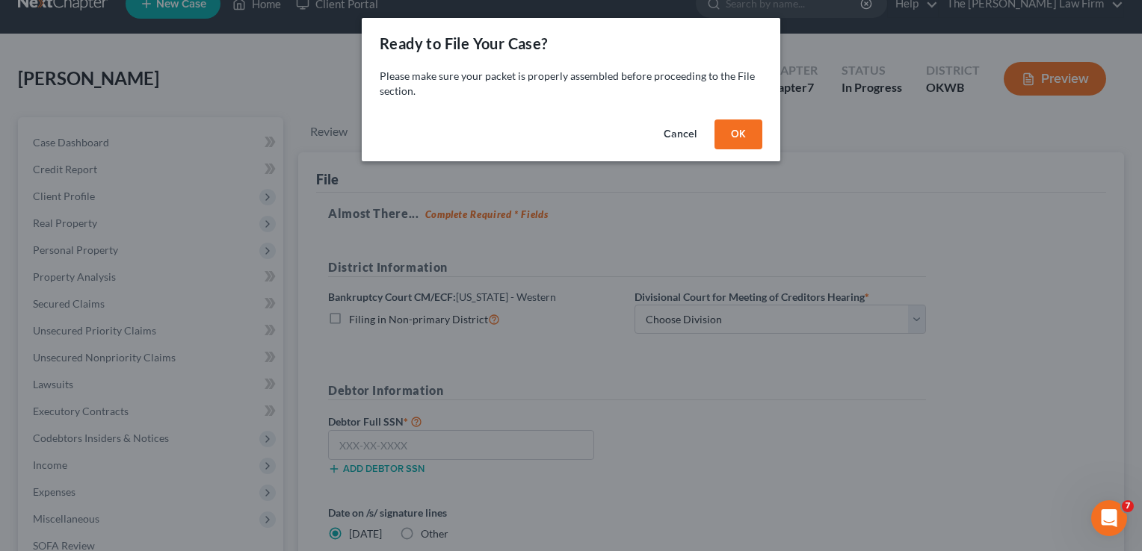
click at [747, 135] on button "OK" at bounding box center [738, 135] width 48 height 30
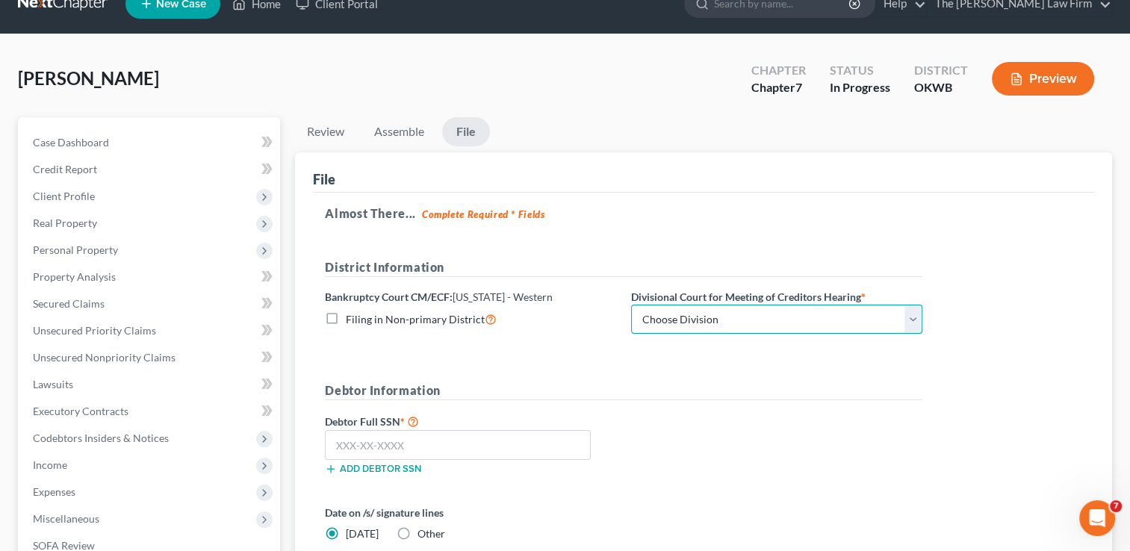
click at [723, 316] on select "Choose Division Oklahoma City" at bounding box center [776, 320] width 291 height 30
select select "0"
click at [631, 305] on select "Choose Division Oklahoma City" at bounding box center [776, 320] width 291 height 30
click at [663, 368] on form "District Information Bankruptcy Court CM/ECF: Oklahoma - Western Filing in Non-…" at bounding box center [624, 423] width 598 height 329
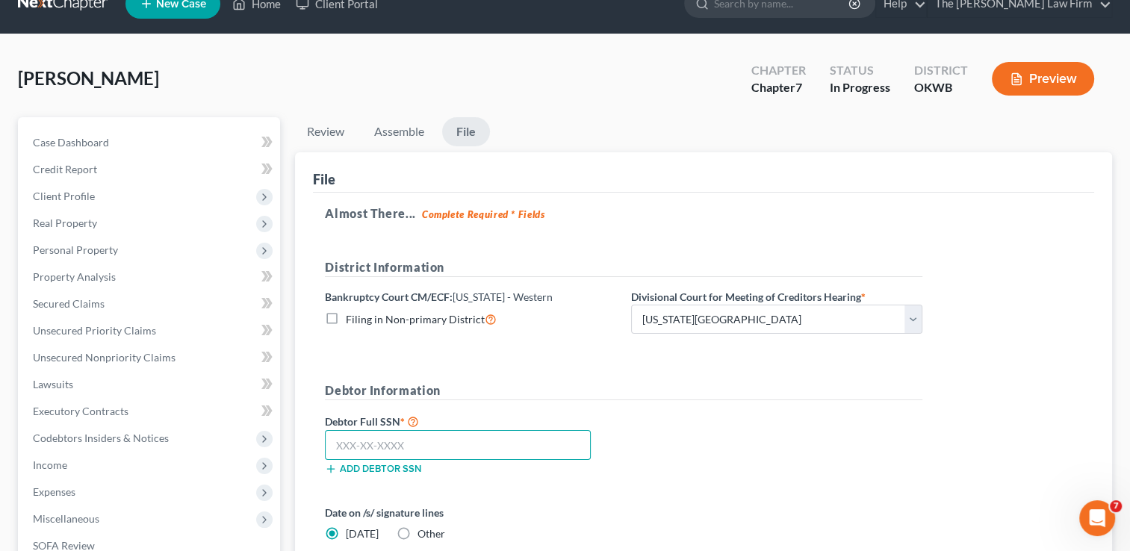
click at [427, 445] on input "text" at bounding box center [458, 445] width 266 height 30
click at [478, 444] on input "text" at bounding box center [458, 445] width 266 height 30
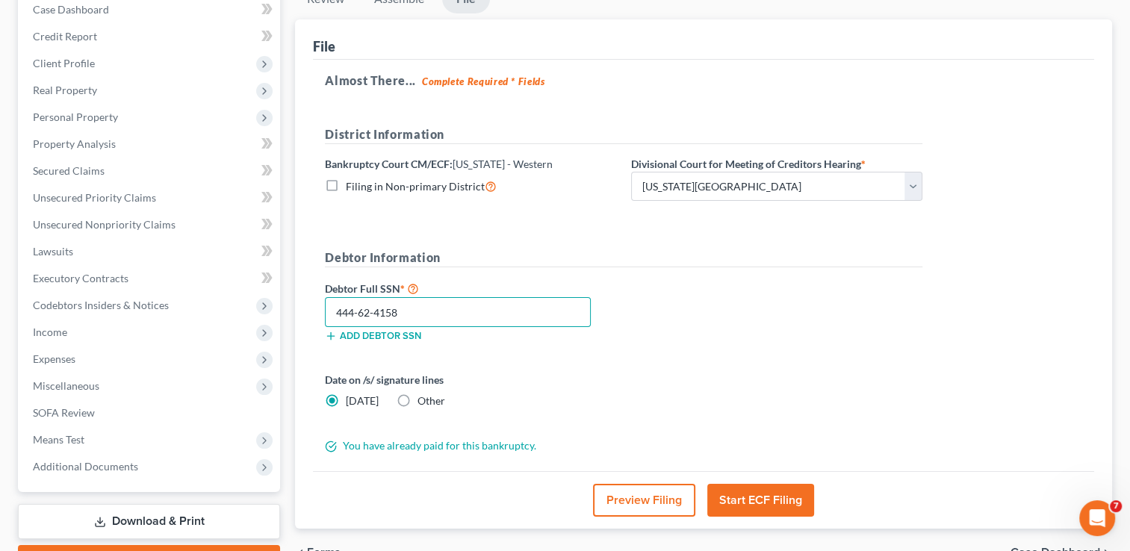
scroll to position [176, 0]
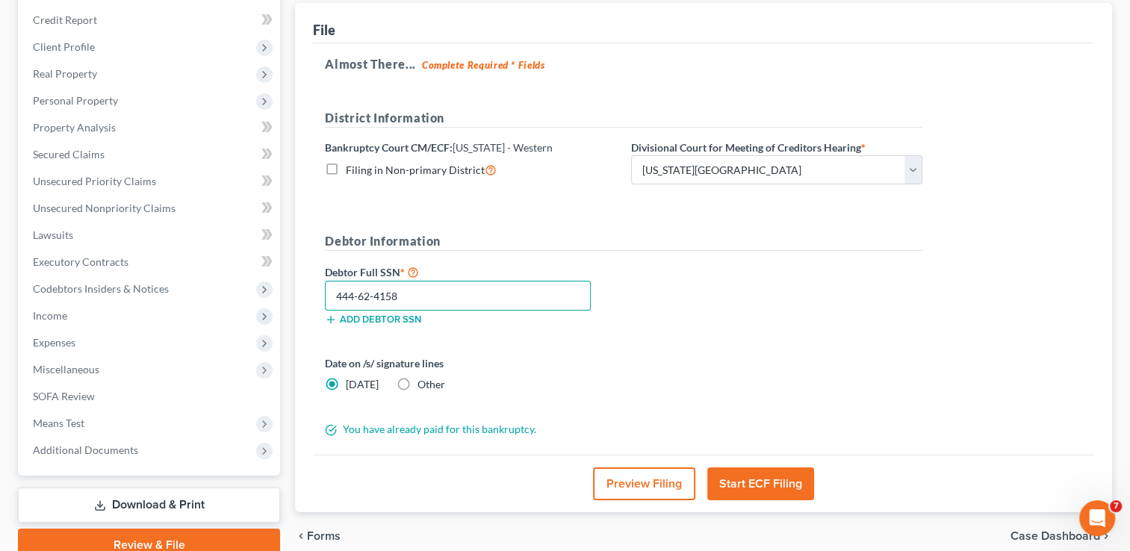
type input "444-62-4158"
click at [418, 381] on label "Other" at bounding box center [432, 384] width 28 height 15
click at [424, 381] on input "Other" at bounding box center [429, 382] width 10 height 10
radio input "true"
radio input "false"
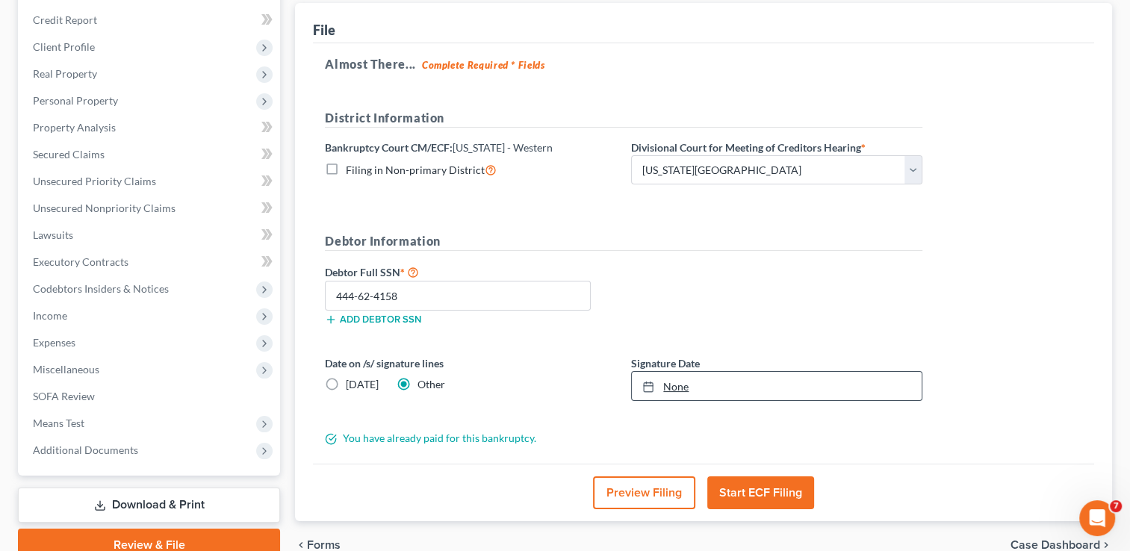
click at [680, 385] on link "None" at bounding box center [777, 386] width 290 height 28
type input "8/11/2025"
click at [766, 488] on button "Start ECF Filing" at bounding box center [761, 493] width 107 height 33
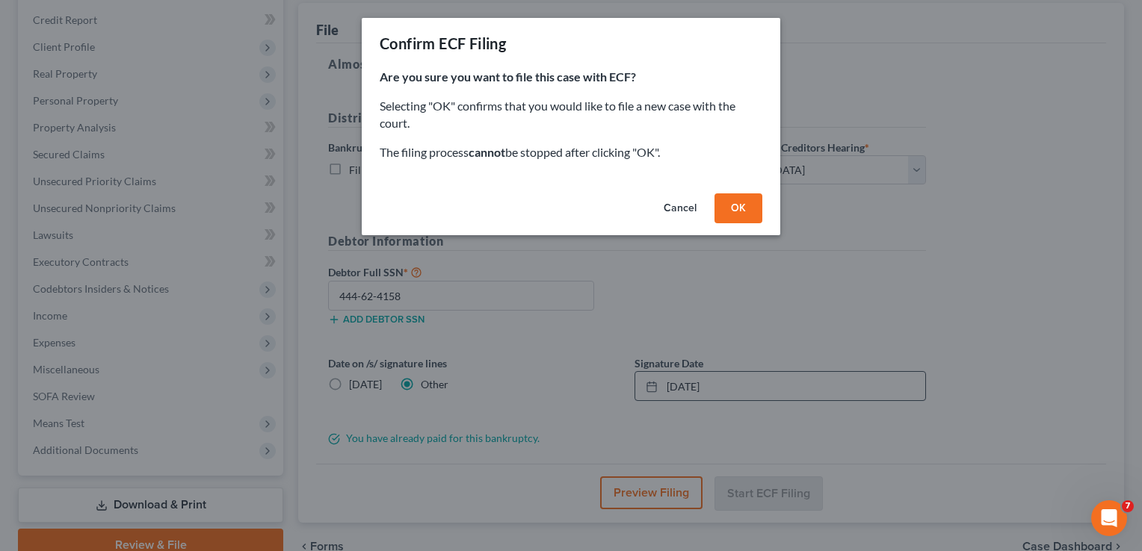
click at [744, 207] on button "OK" at bounding box center [738, 209] width 48 height 30
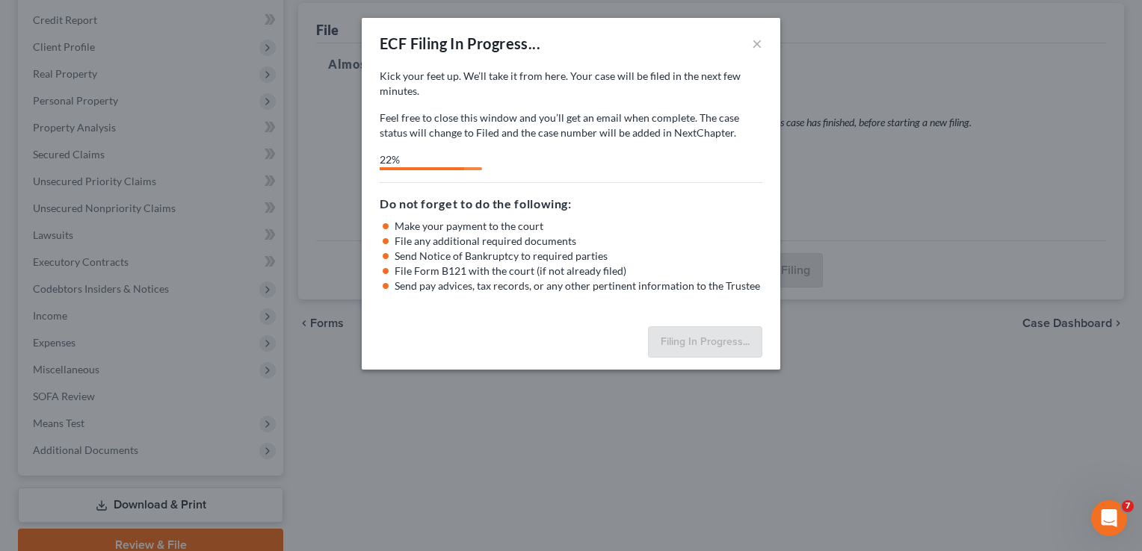
select select "0"
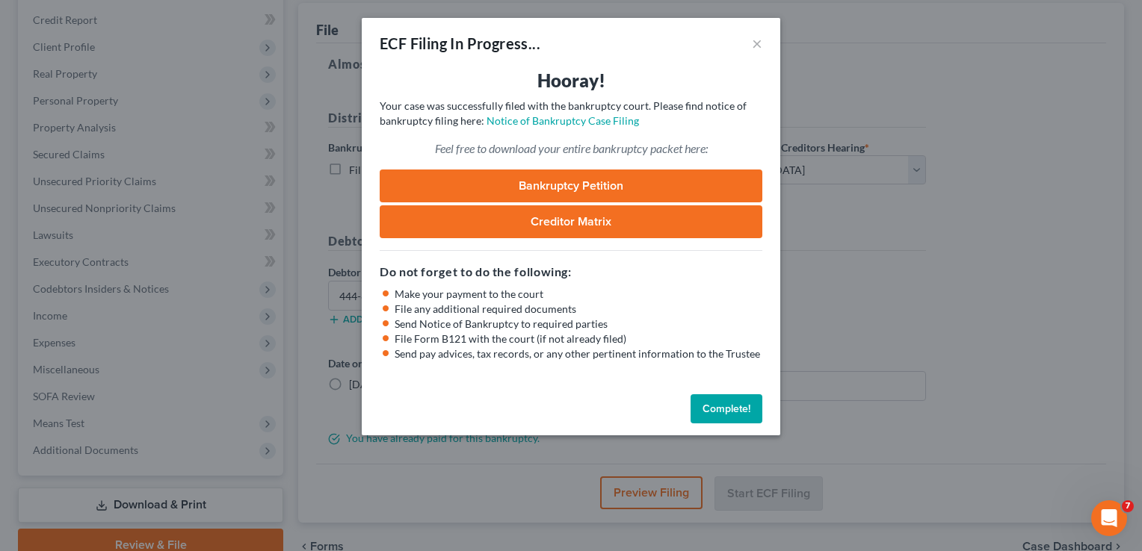
click at [723, 403] on button "Complete!" at bounding box center [726, 409] width 72 height 30
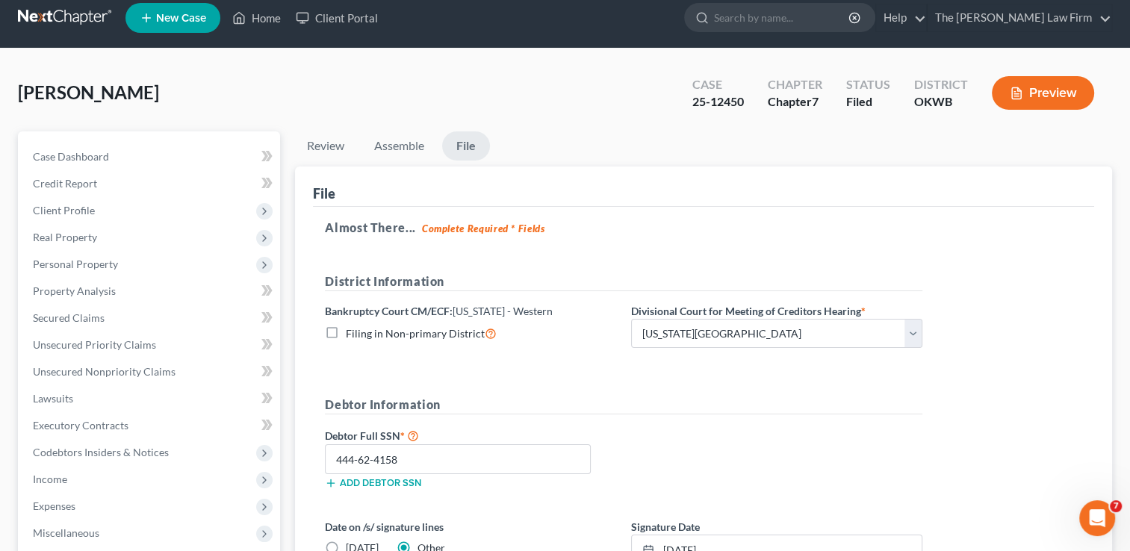
scroll to position [0, 0]
